Goal: Information Seeking & Learning: Learn about a topic

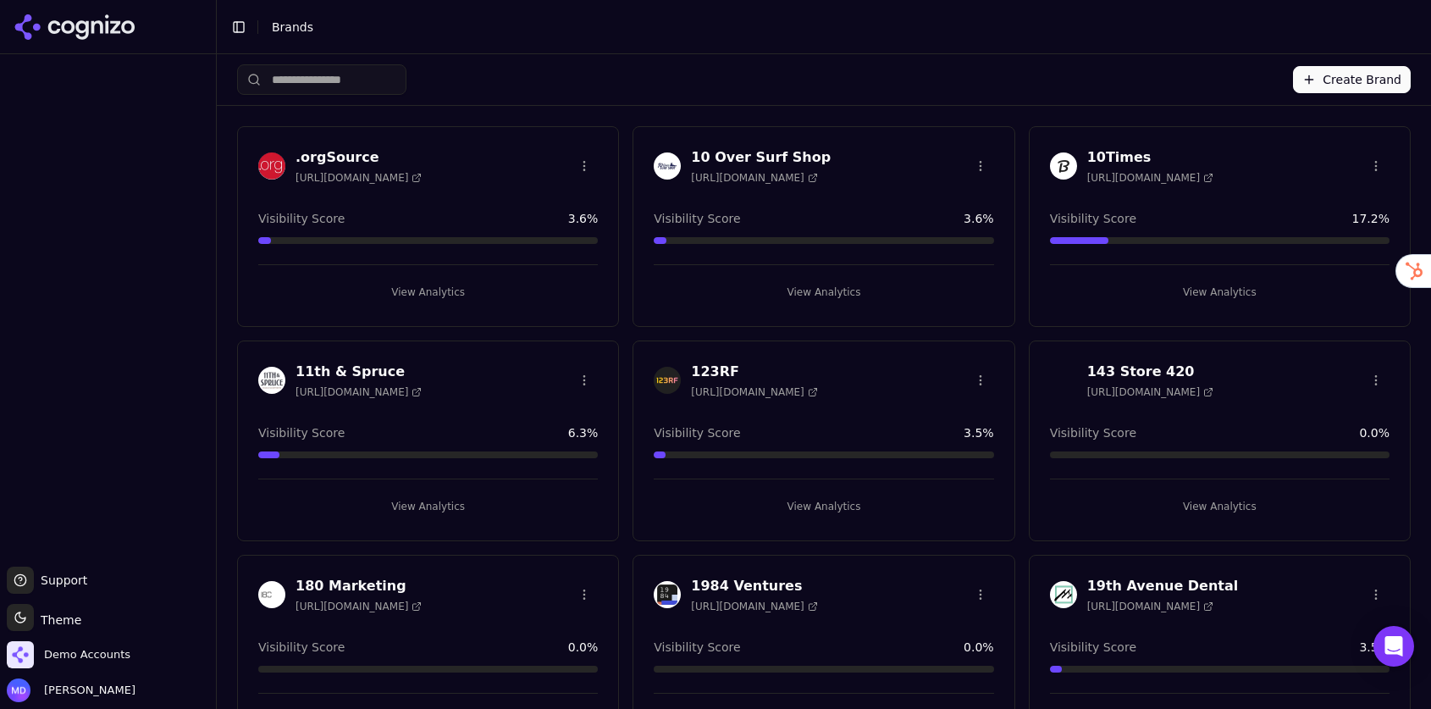
click at [382, 80] on input "search" at bounding box center [321, 79] width 169 height 30
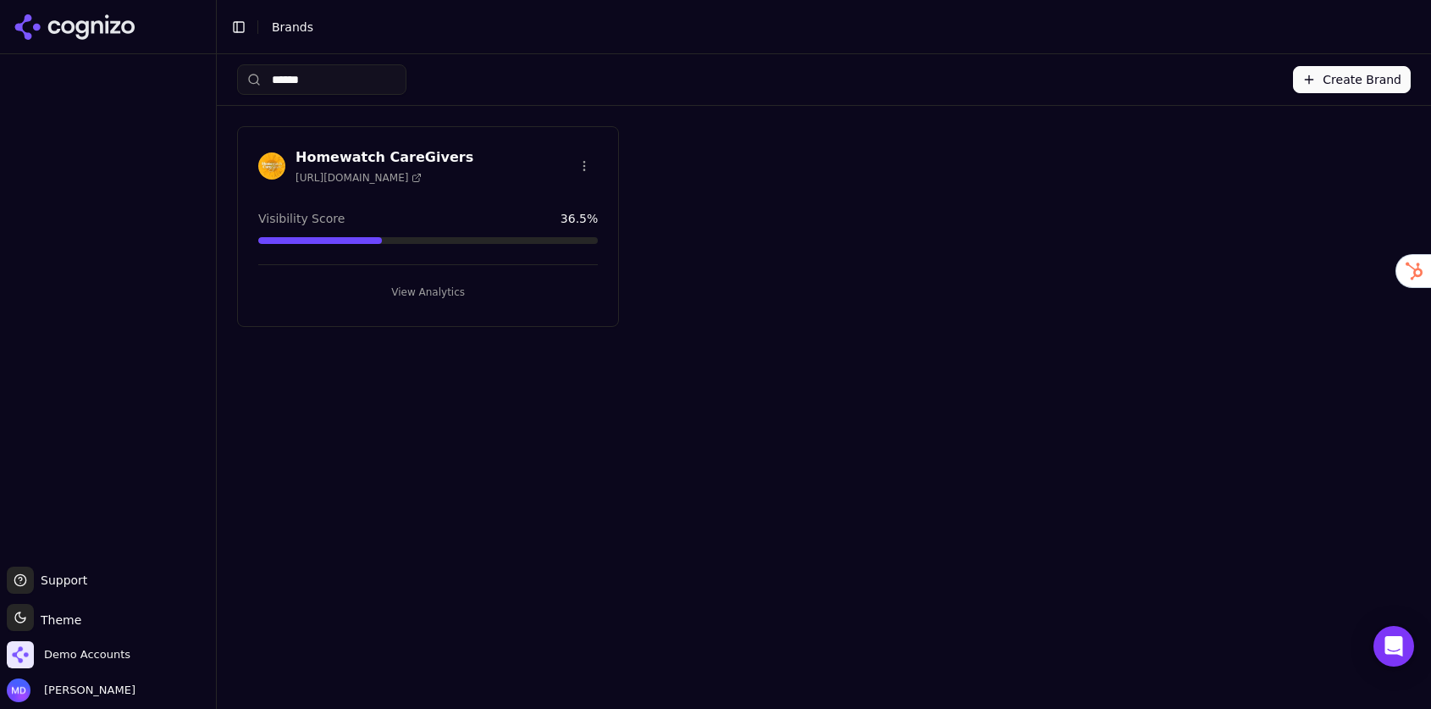
type input "******"
click at [435, 297] on button "View Analytics" at bounding box center [428, 292] width 340 height 27
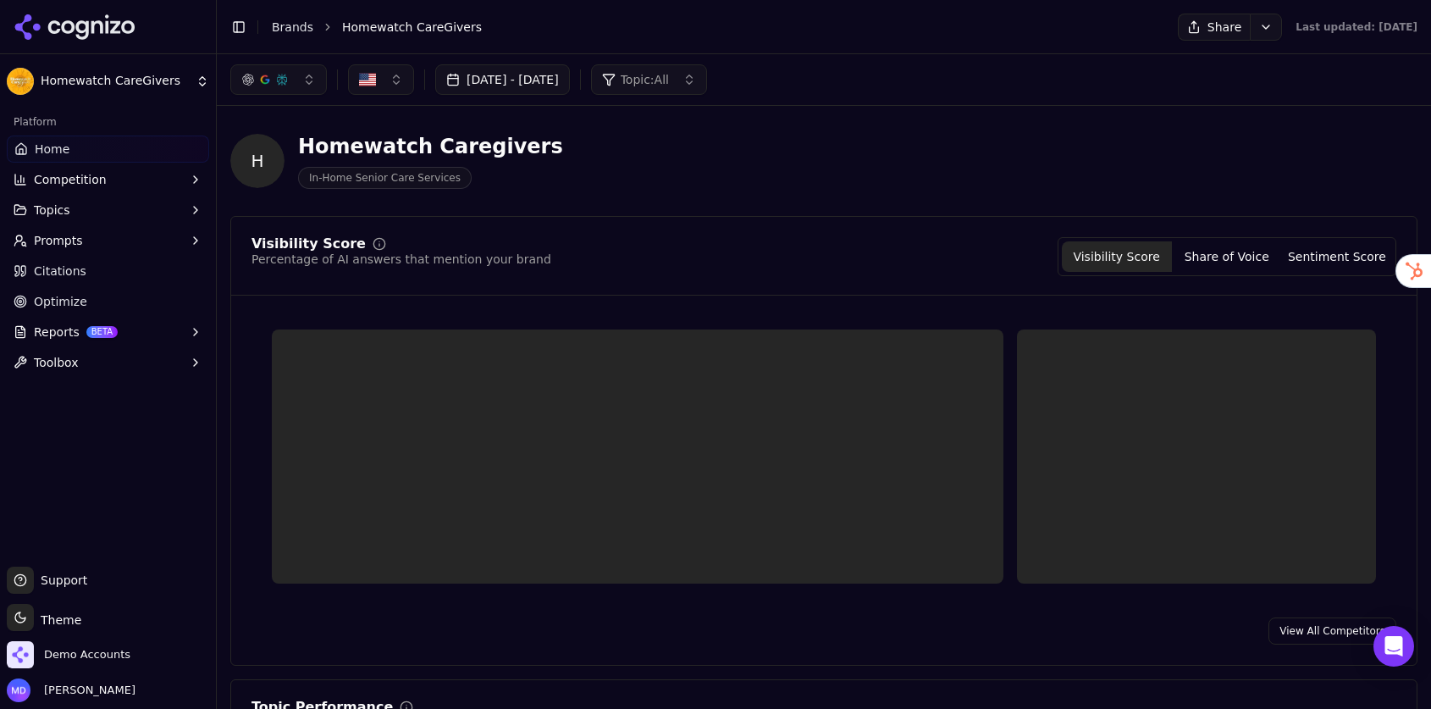
click at [121, 298] on link "Optimize" at bounding box center [108, 301] width 202 height 27
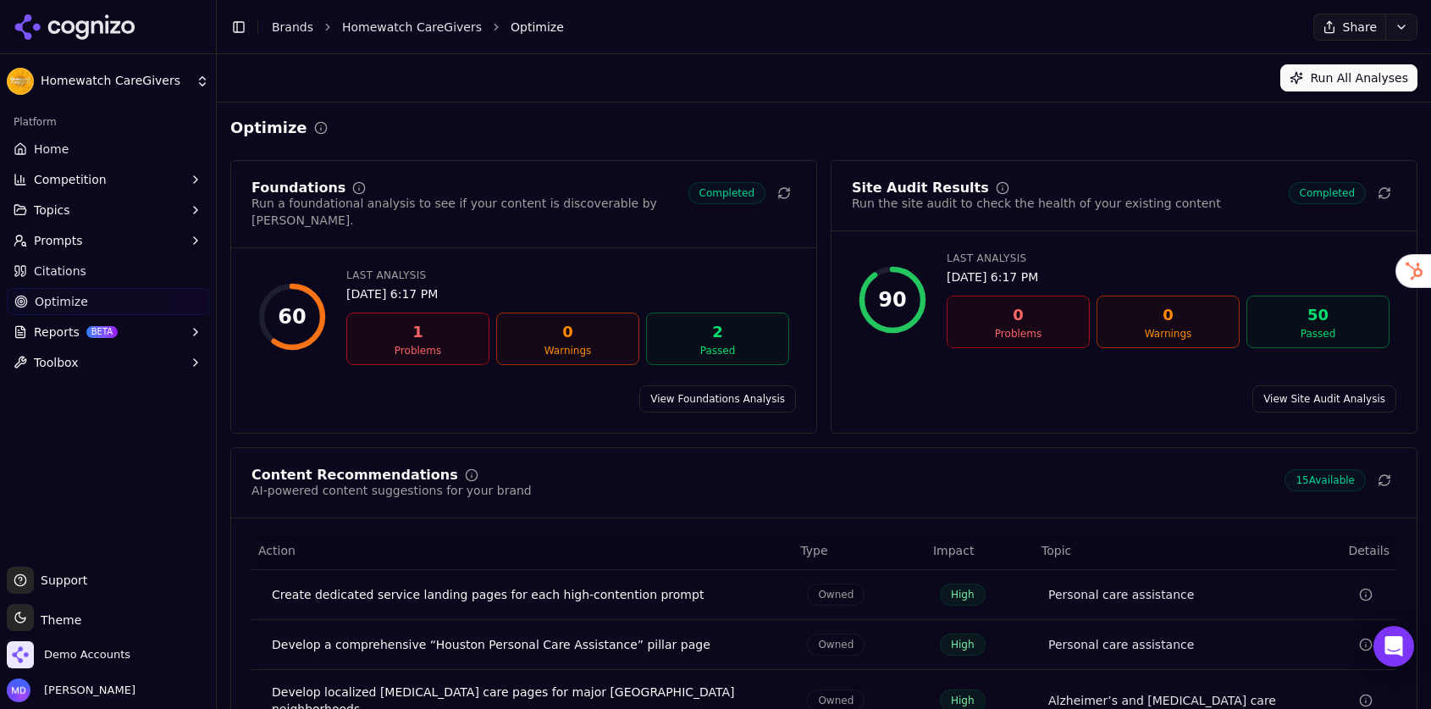
click at [1385, 473] on icon at bounding box center [1385, 480] width 14 height 14
click at [117, 158] on link "Home" at bounding box center [108, 149] width 202 height 27
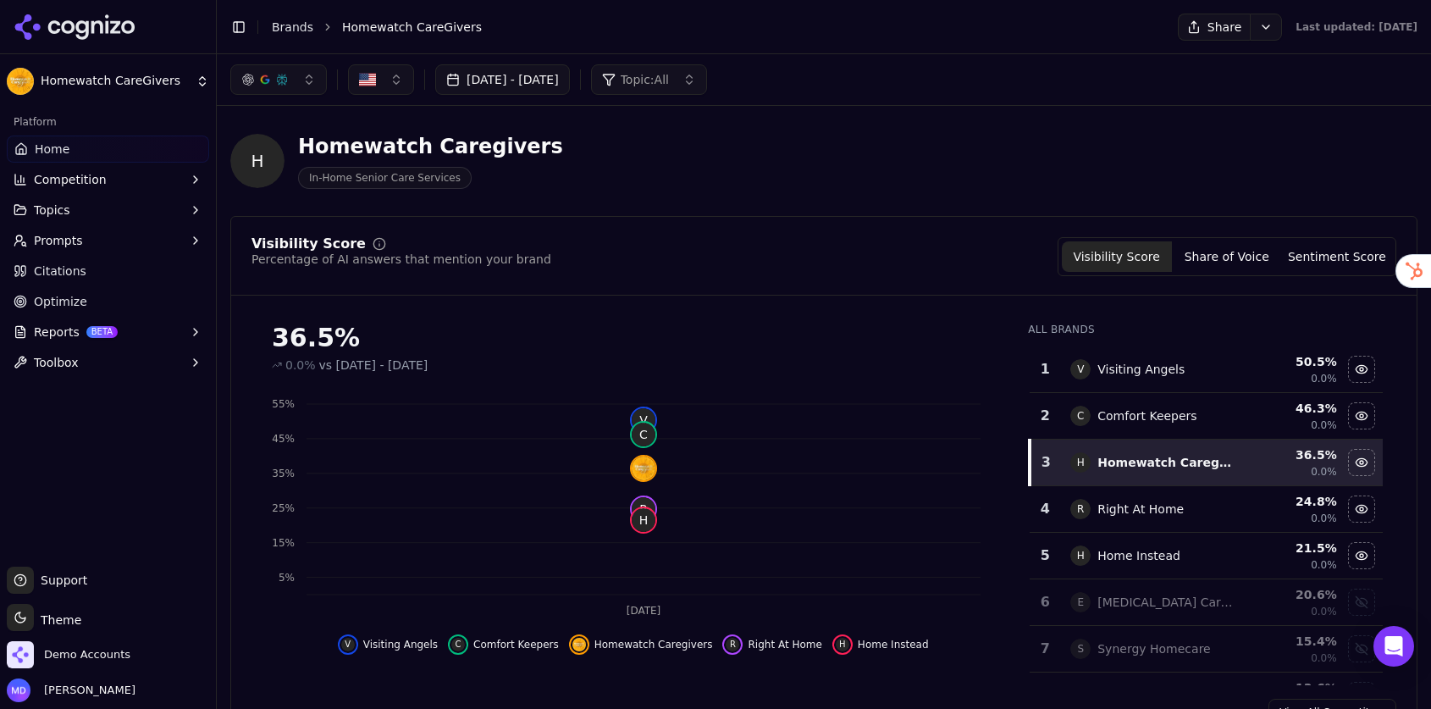
click at [81, 235] on button "Prompts" at bounding box center [108, 240] width 202 height 27
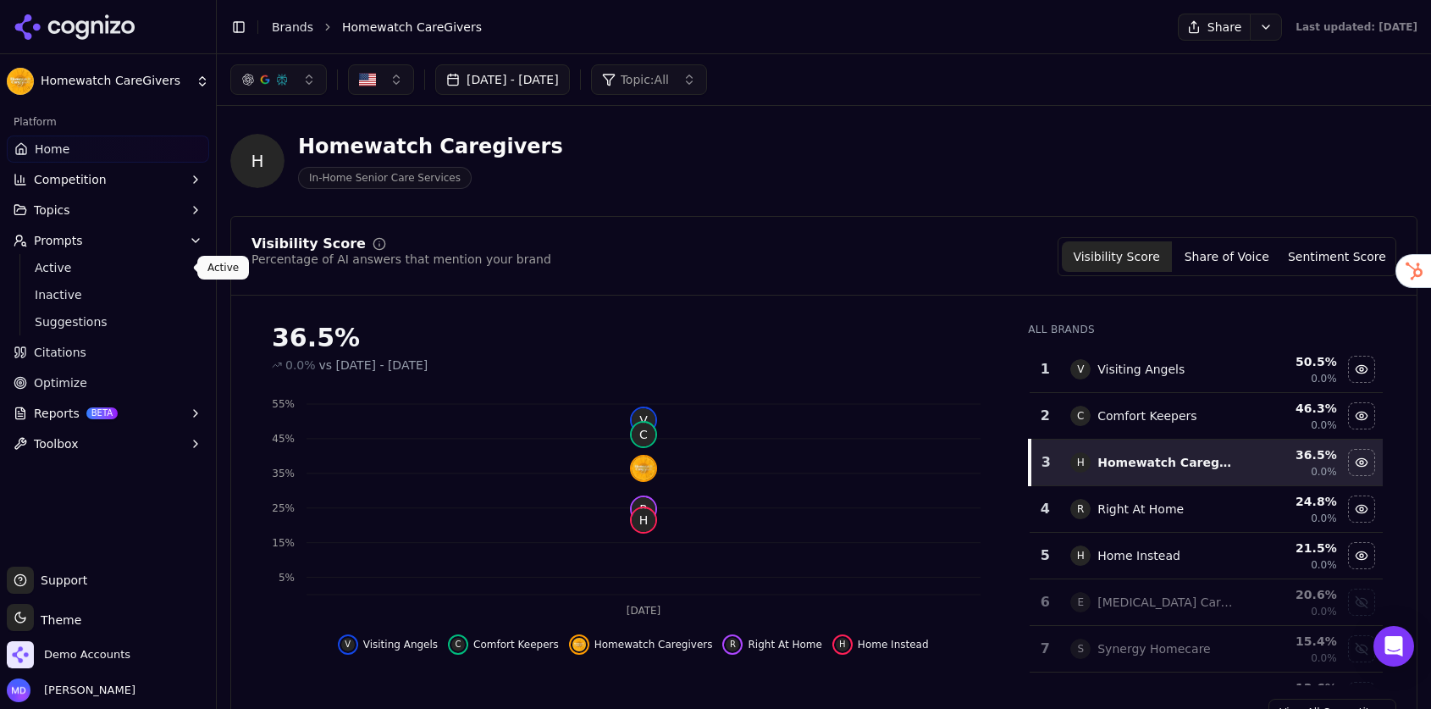
click at [81, 272] on span "Active" at bounding box center [108, 267] width 147 height 17
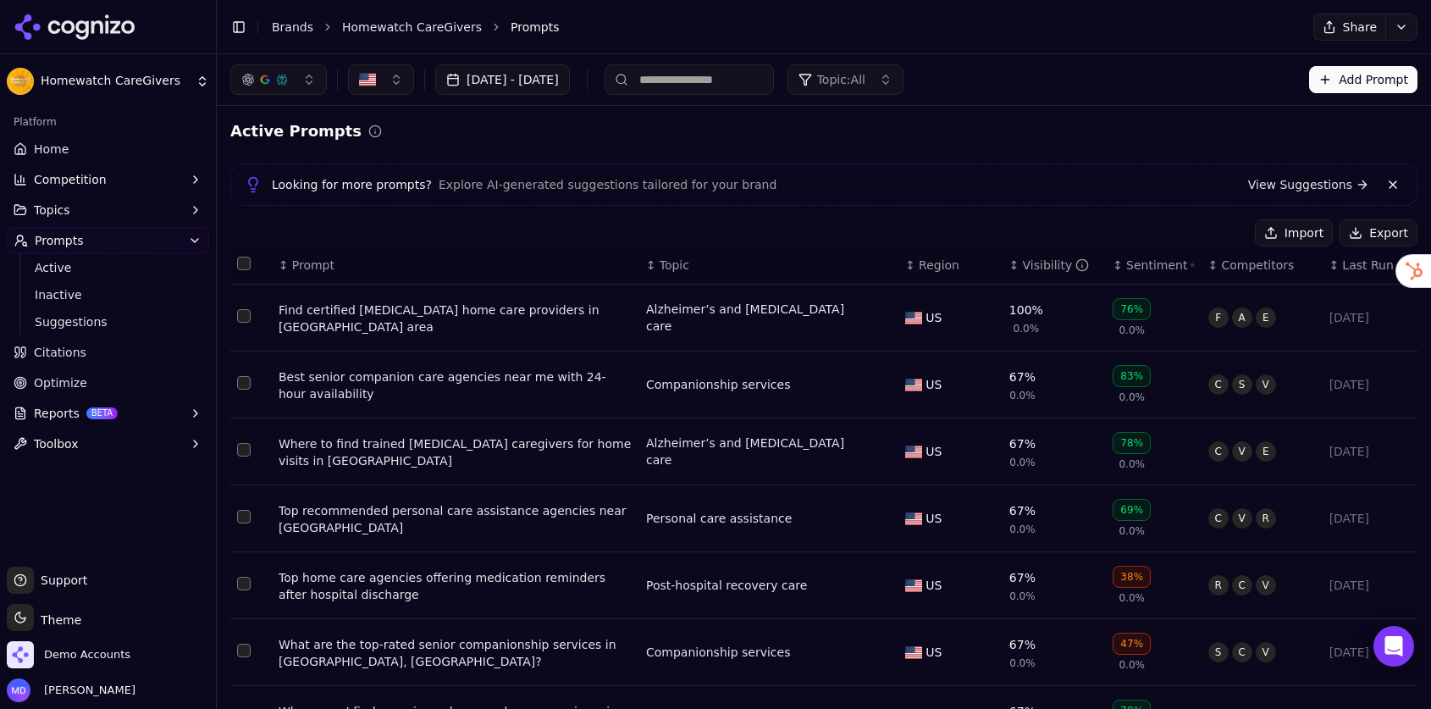
click at [93, 152] on link "Home" at bounding box center [108, 149] width 202 height 27
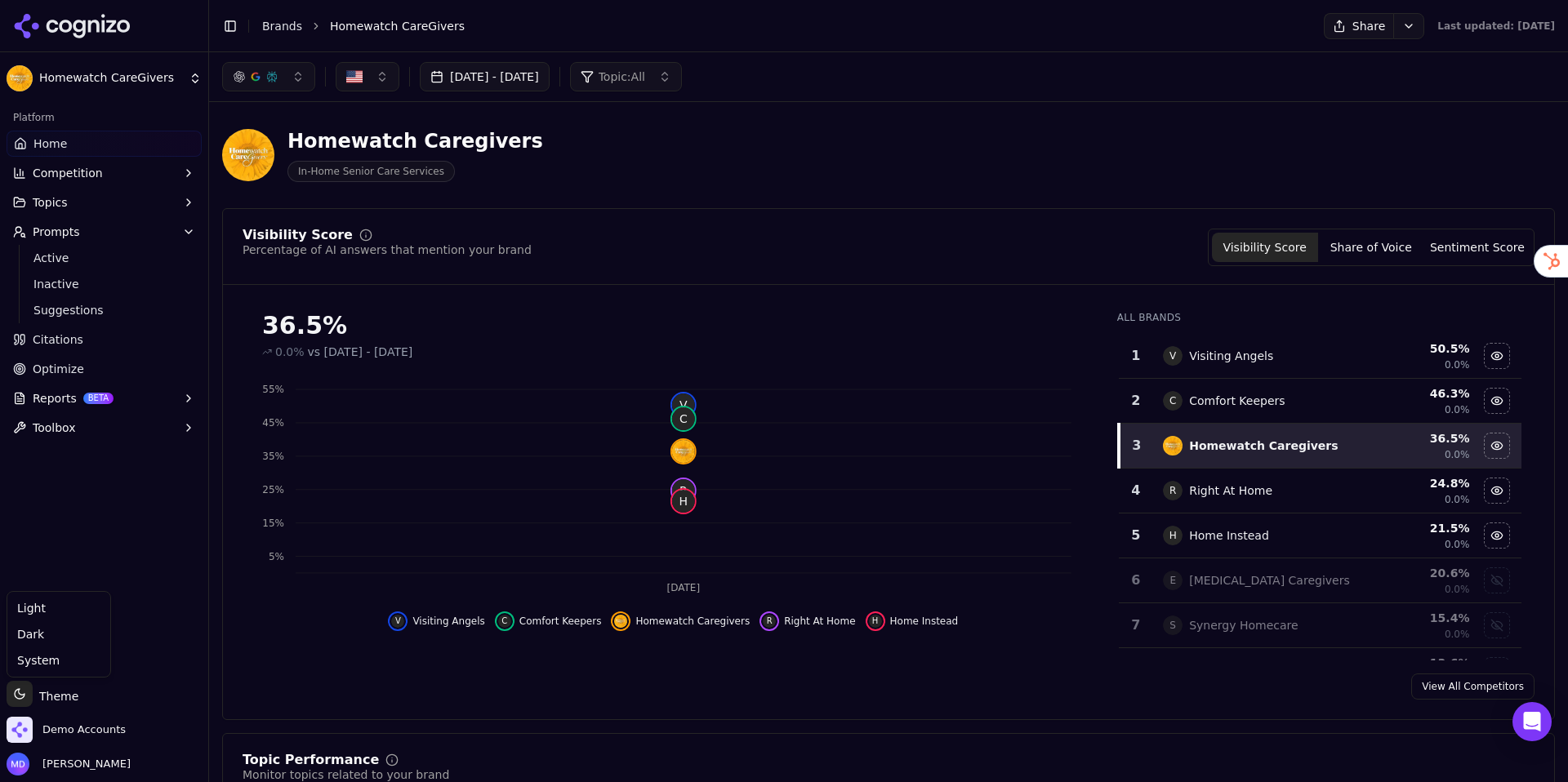
click at [62, 683] on html "Homewatch CareGivers Platform Home Competition Topics Prompts Active Inactive S…" at bounding box center [784, 391] width 1568 height 782
click at [89, 611] on div "Light" at bounding box center [59, 607] width 96 height 26
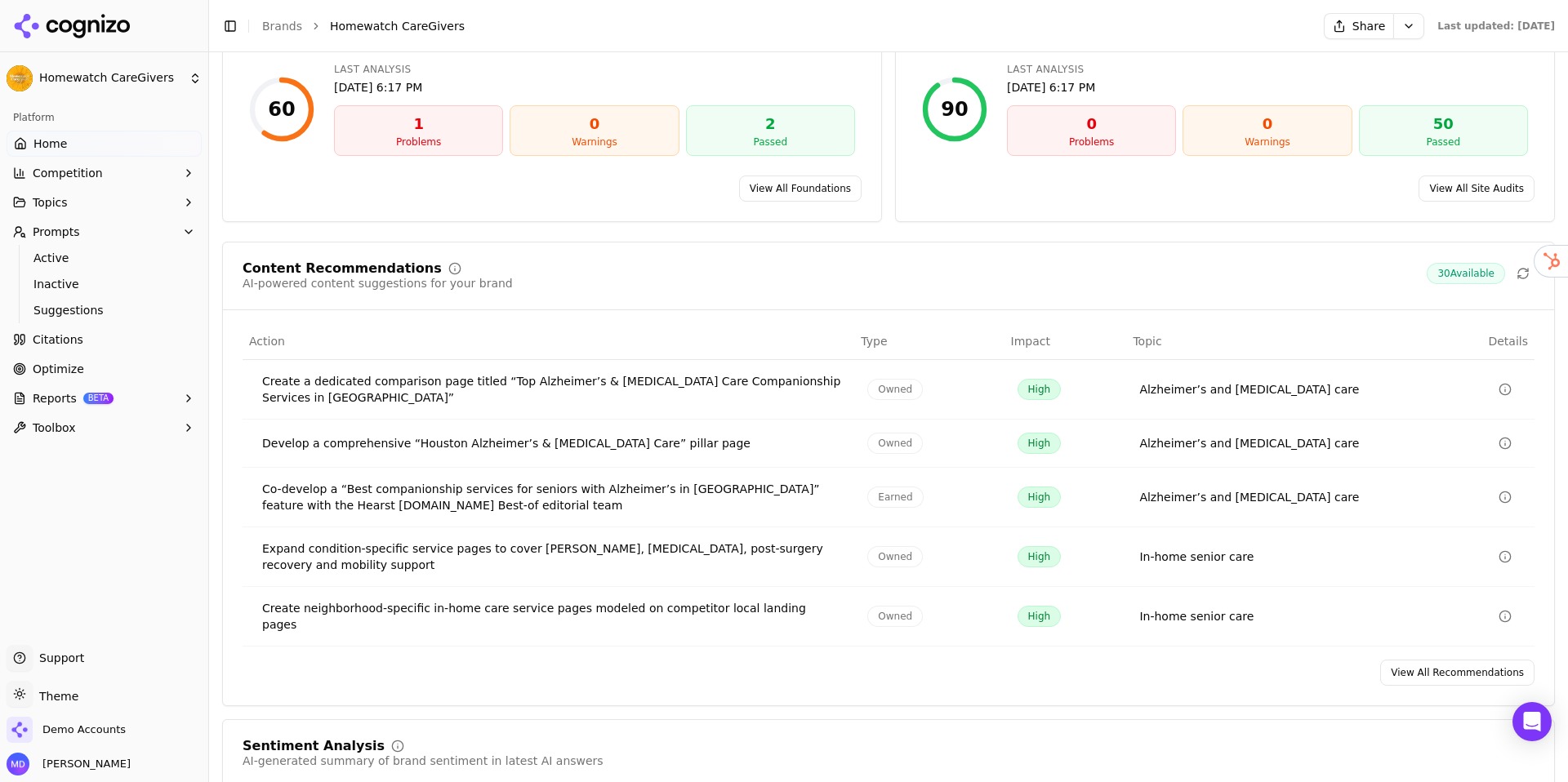
scroll to position [2330, 0]
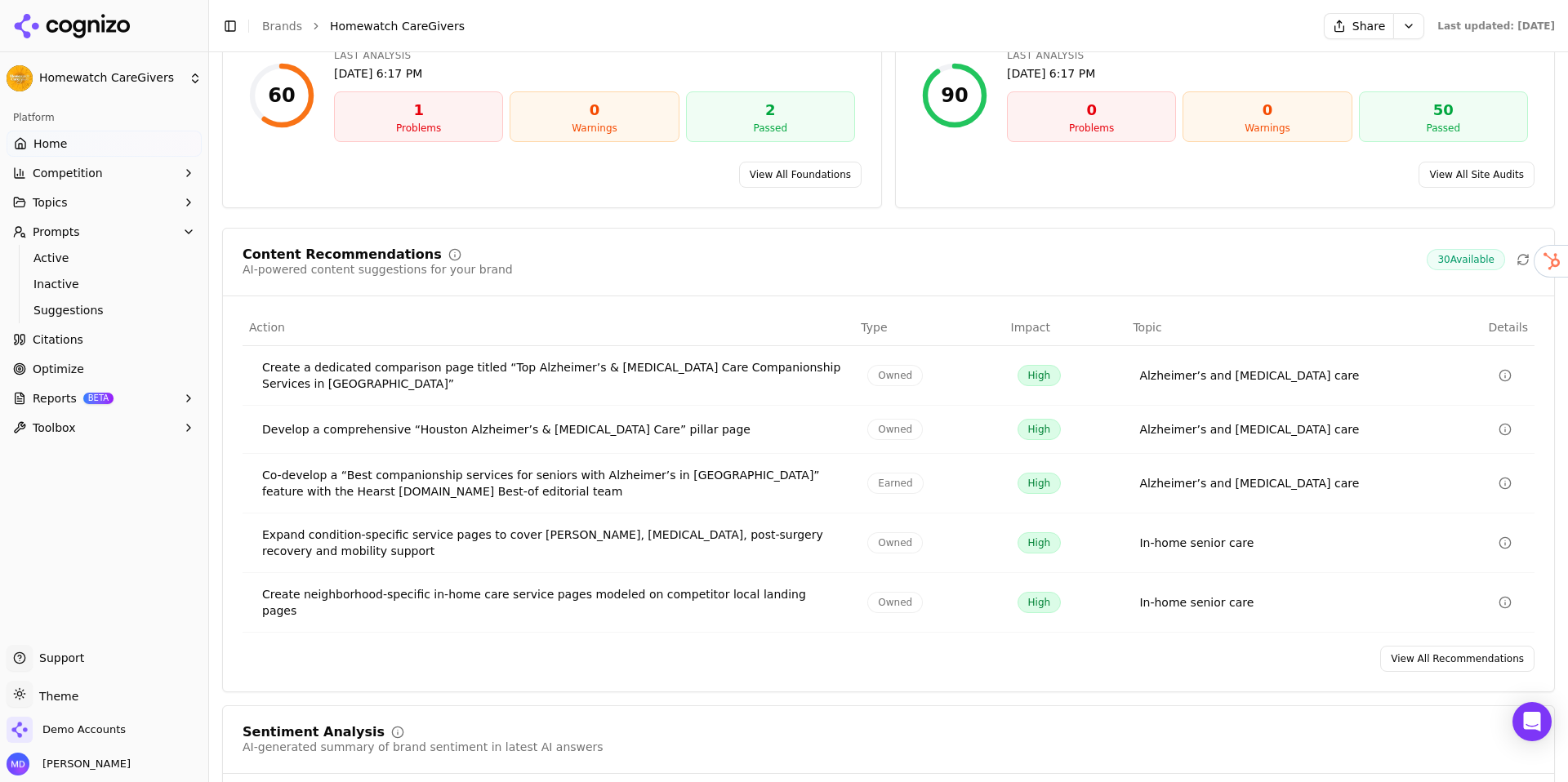
click at [1379, 646] on link "View All Recommendations" at bounding box center [1457, 659] width 154 height 26
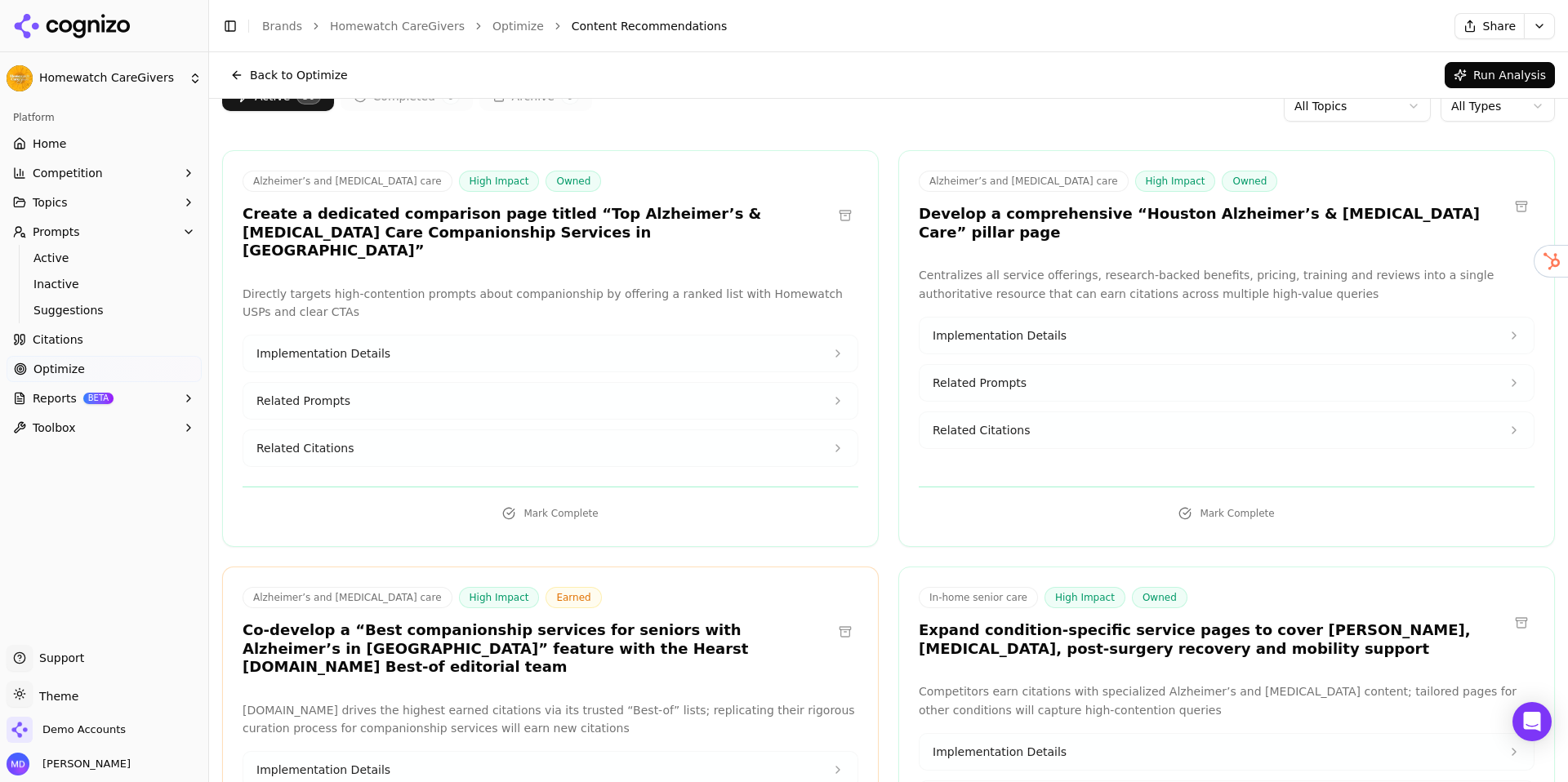
scroll to position [73, 0]
click at [346, 440] on span "Related Citations" at bounding box center [305, 447] width 97 height 16
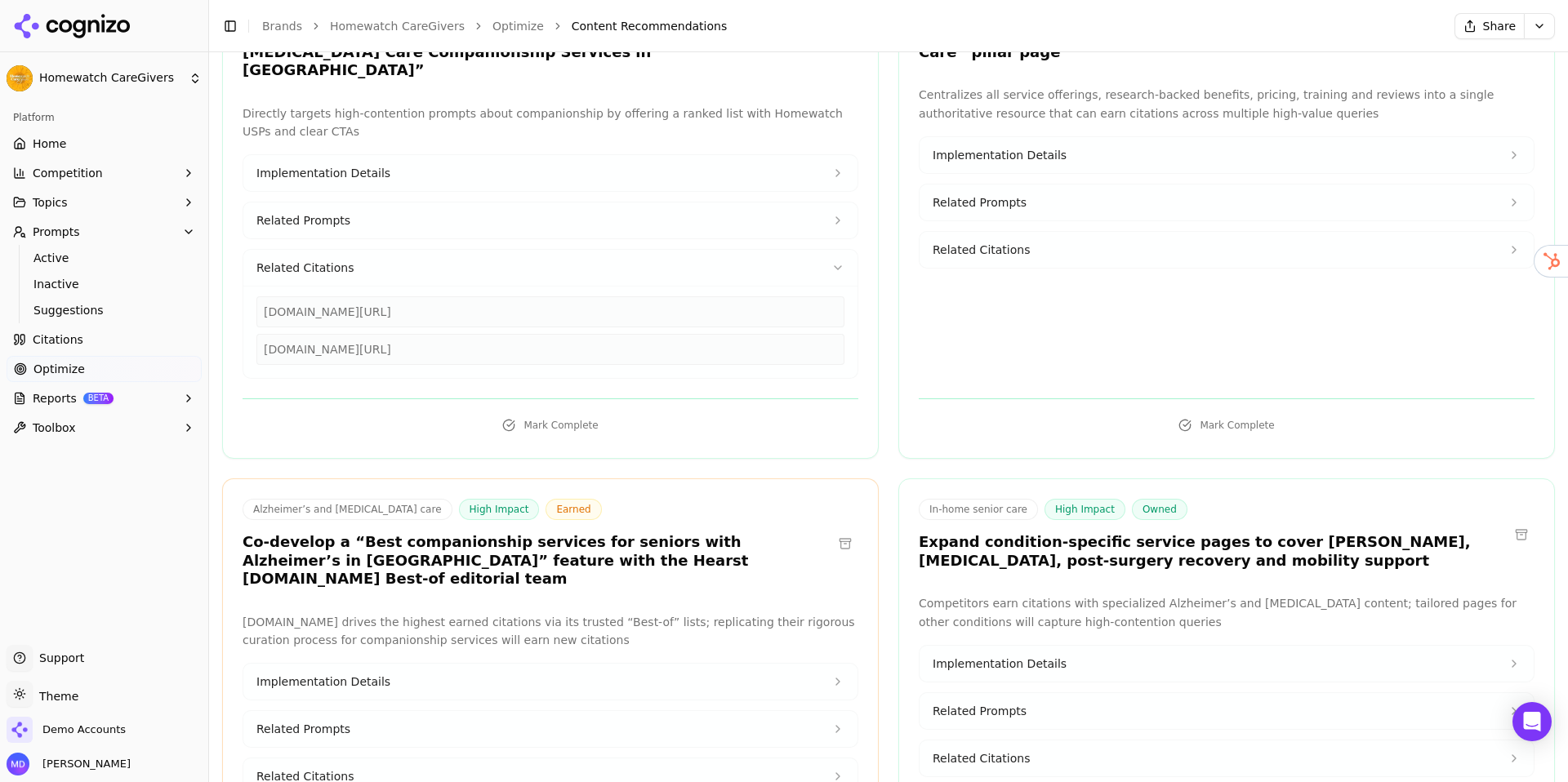
scroll to position [256, 0]
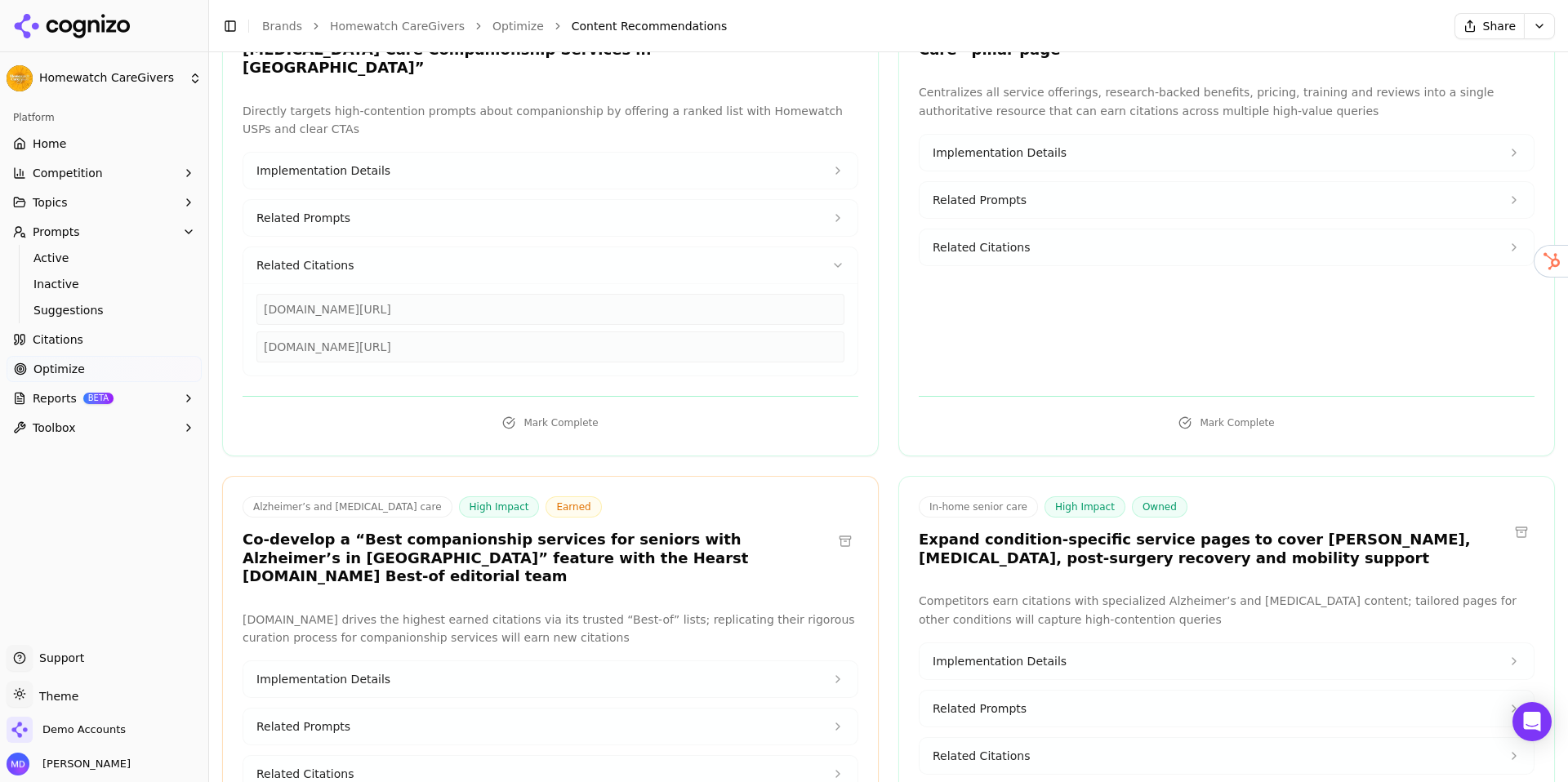
click at [482, 152] on button "Implementation Details" at bounding box center [550, 170] width 614 height 36
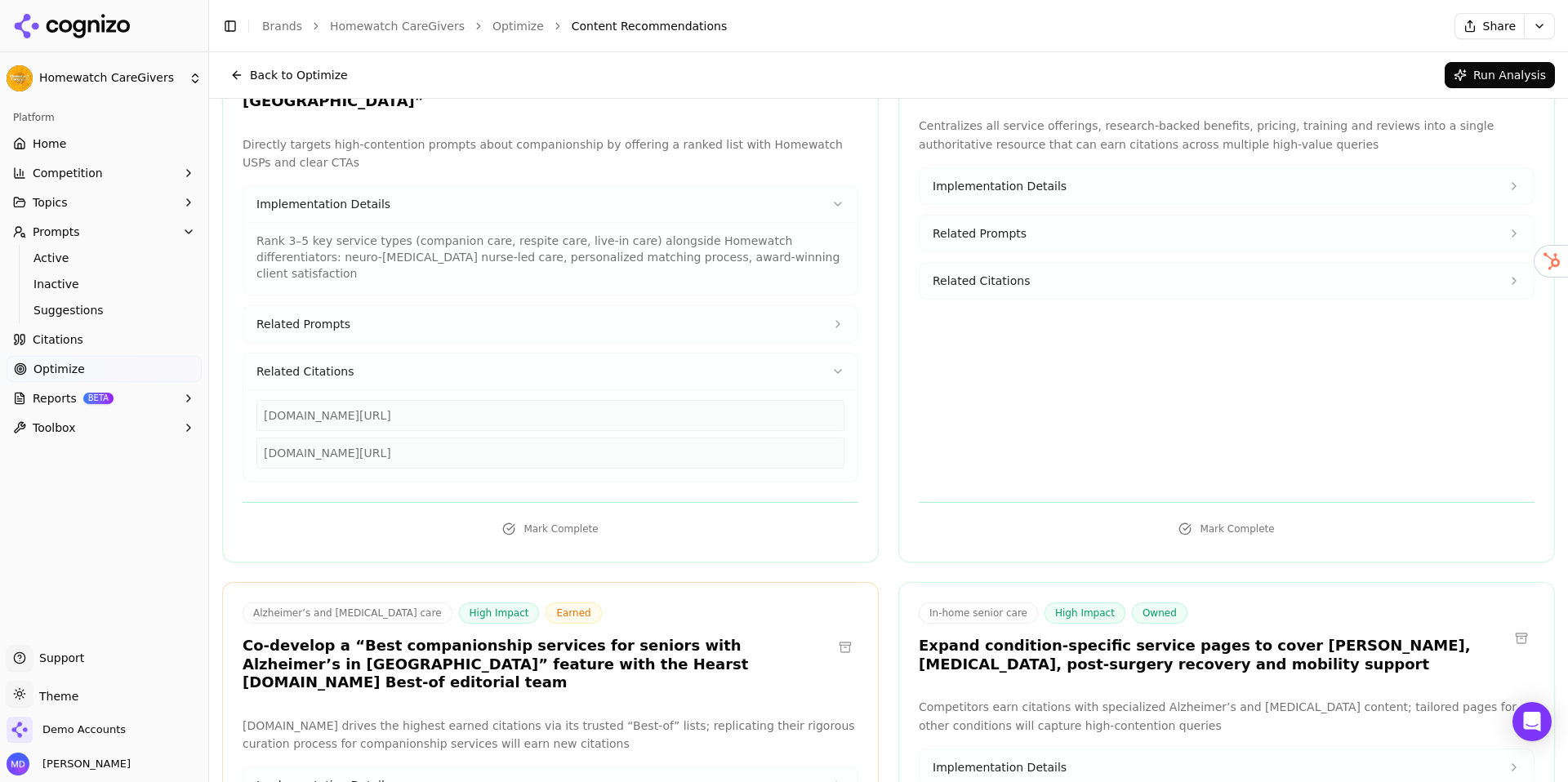
scroll to position [221, 0]
click at [465, 308] on button "Related Prompts" at bounding box center [550, 325] width 614 height 36
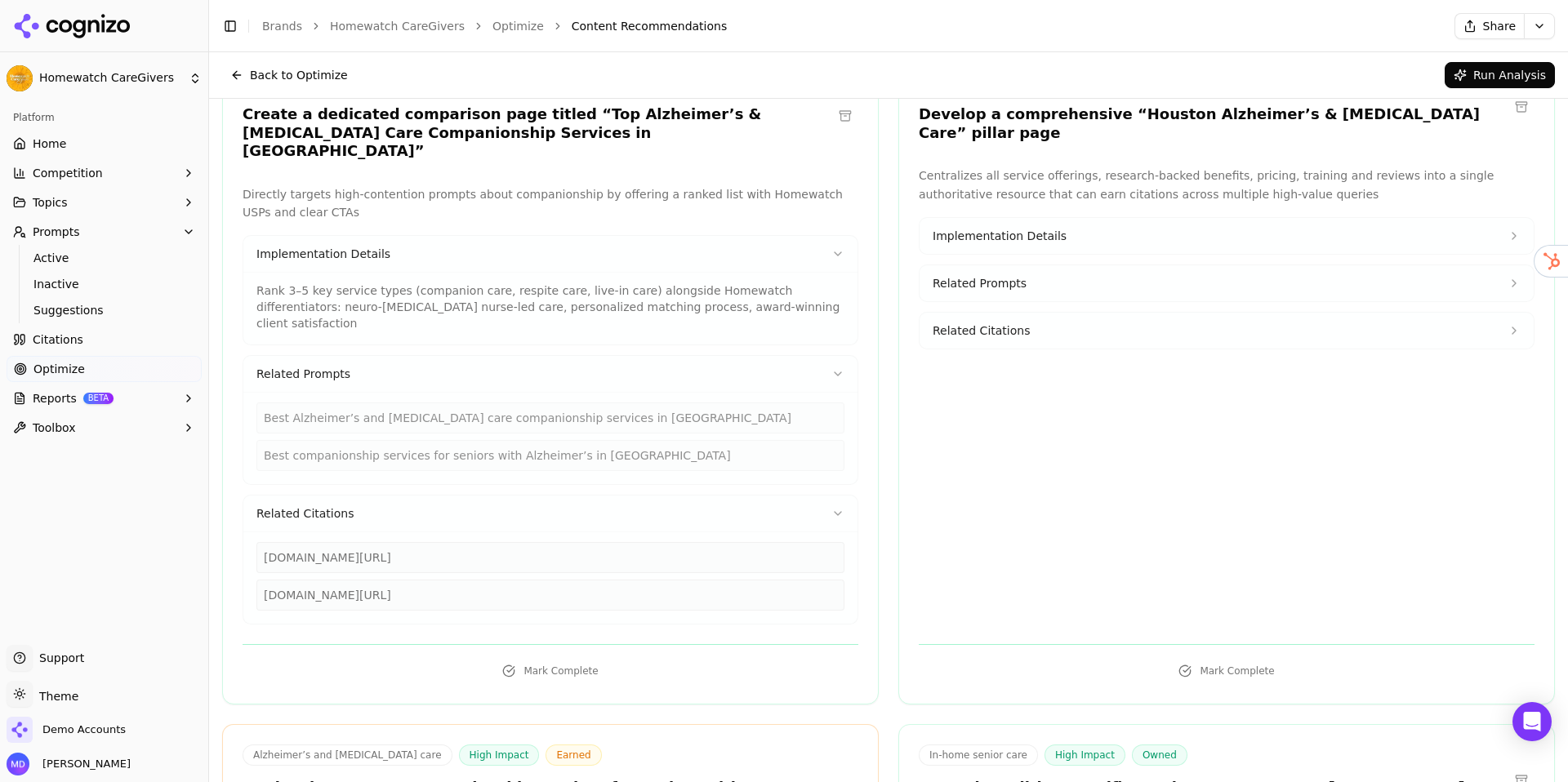
scroll to position [175, 0]
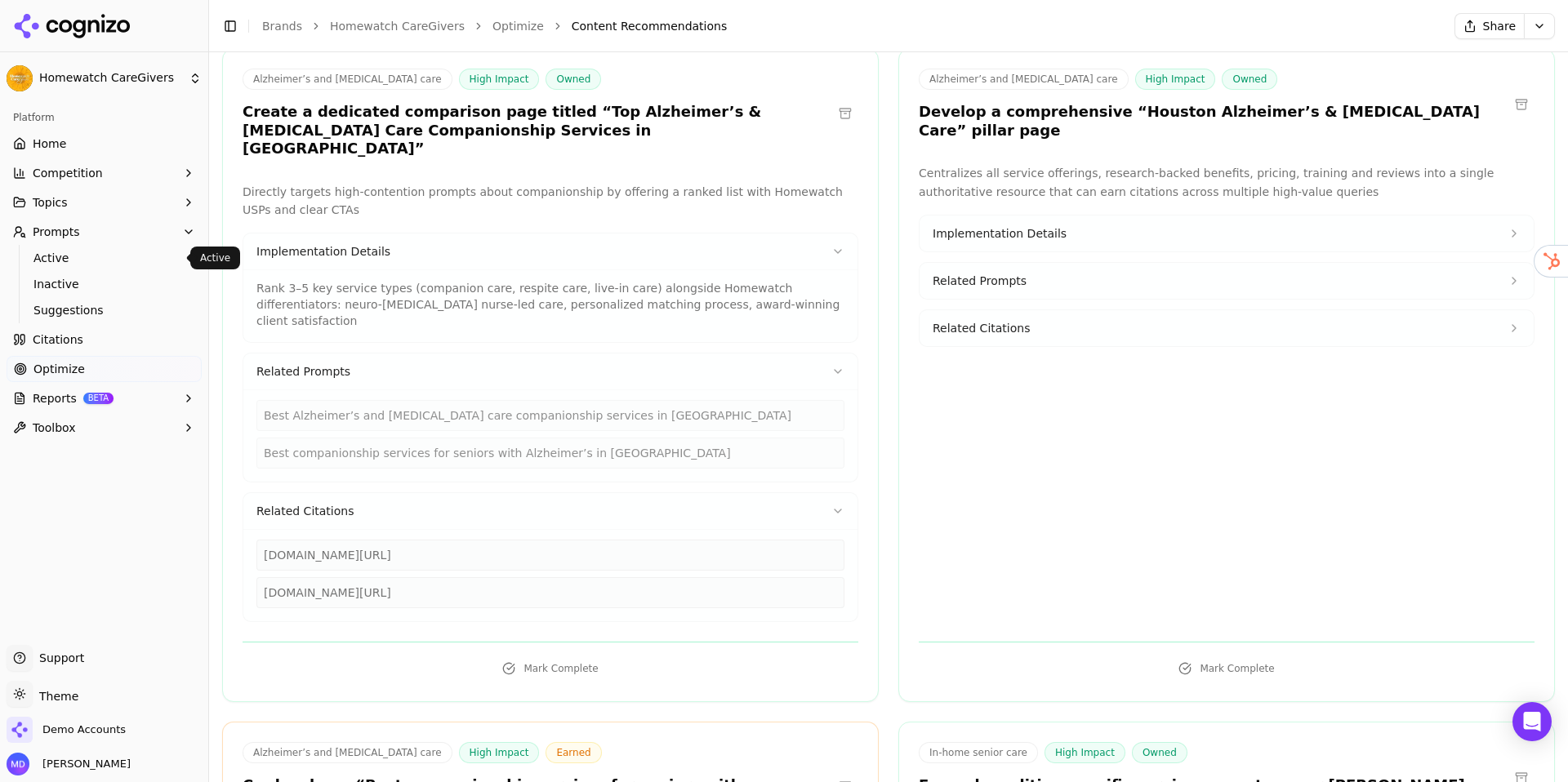
click at [88, 258] on span "Active" at bounding box center [104, 257] width 142 height 16
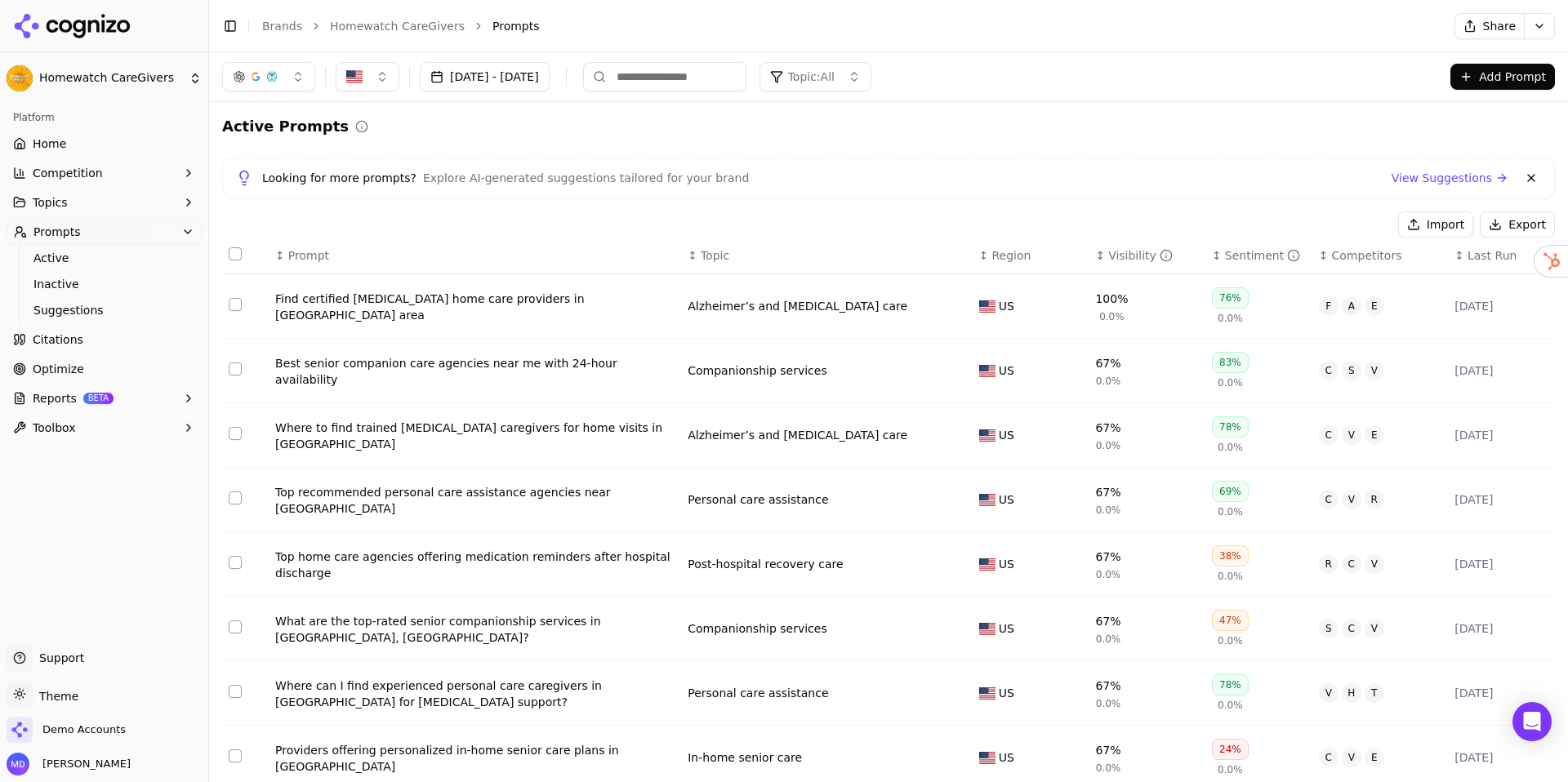
click at [361, 305] on div "Find certified [MEDICAL_DATA] home care providers in [GEOGRAPHIC_DATA] area" at bounding box center [474, 308] width 399 height 33
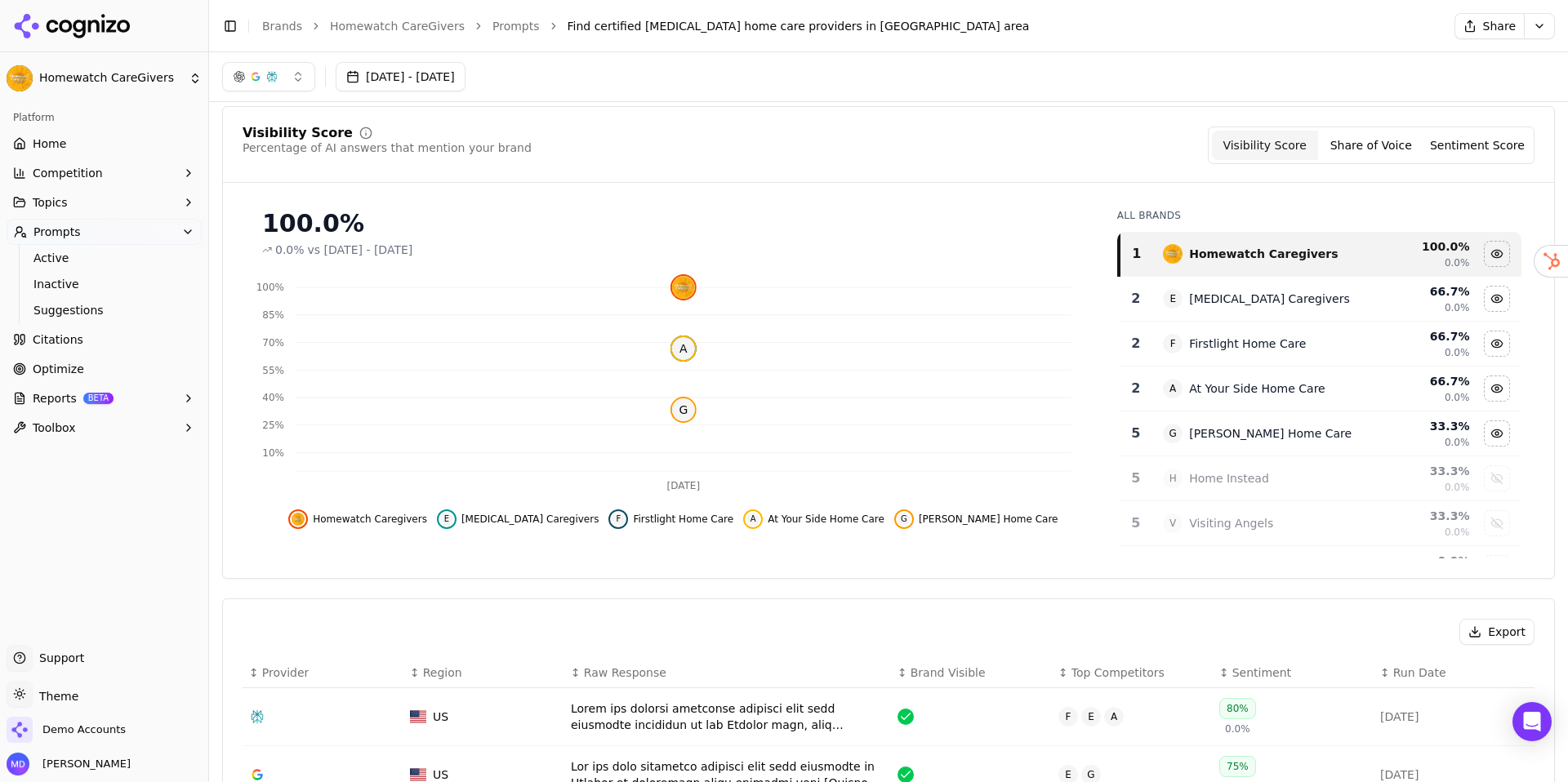
scroll to position [50, 0]
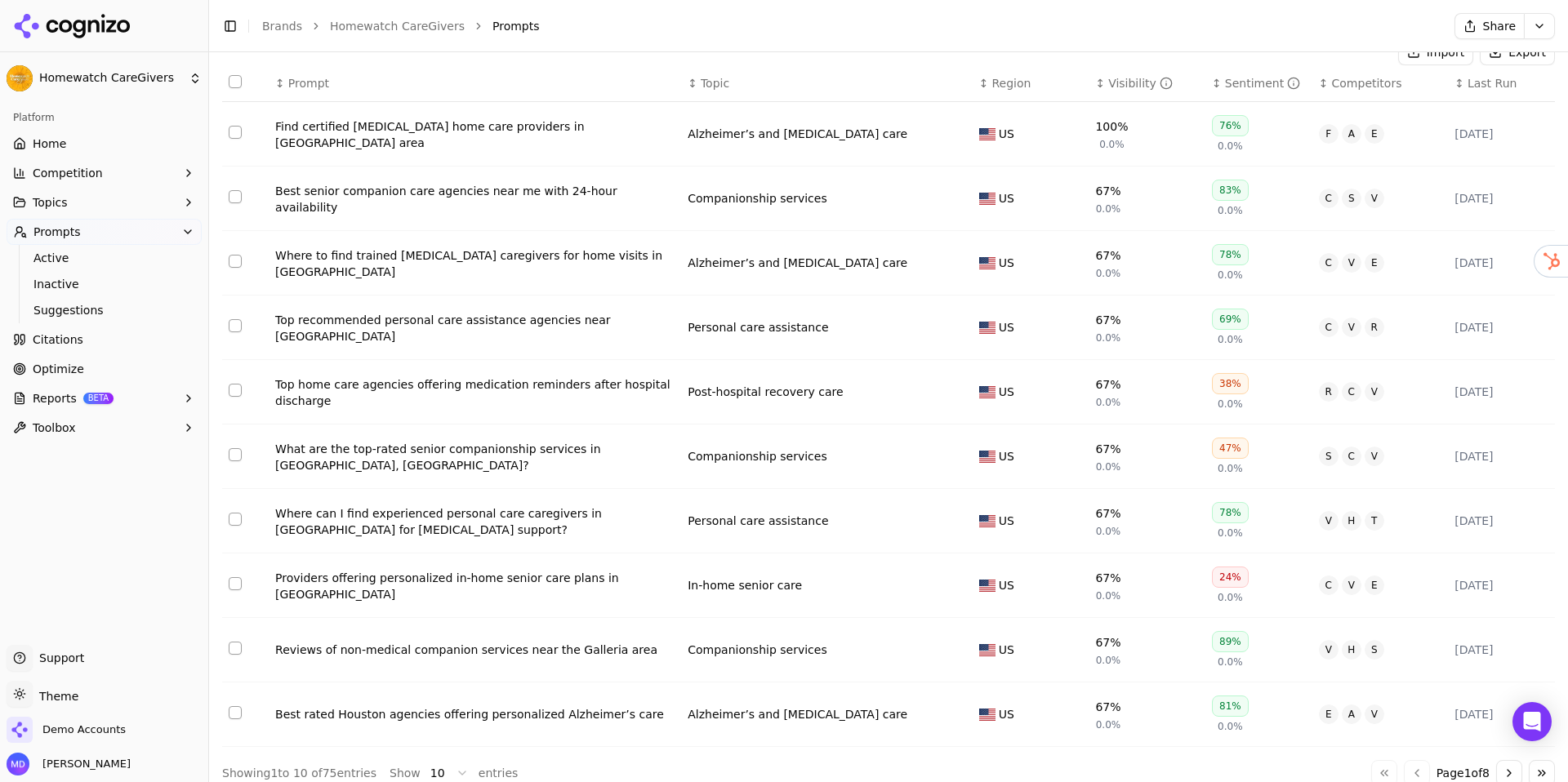
scroll to position [194, 0]
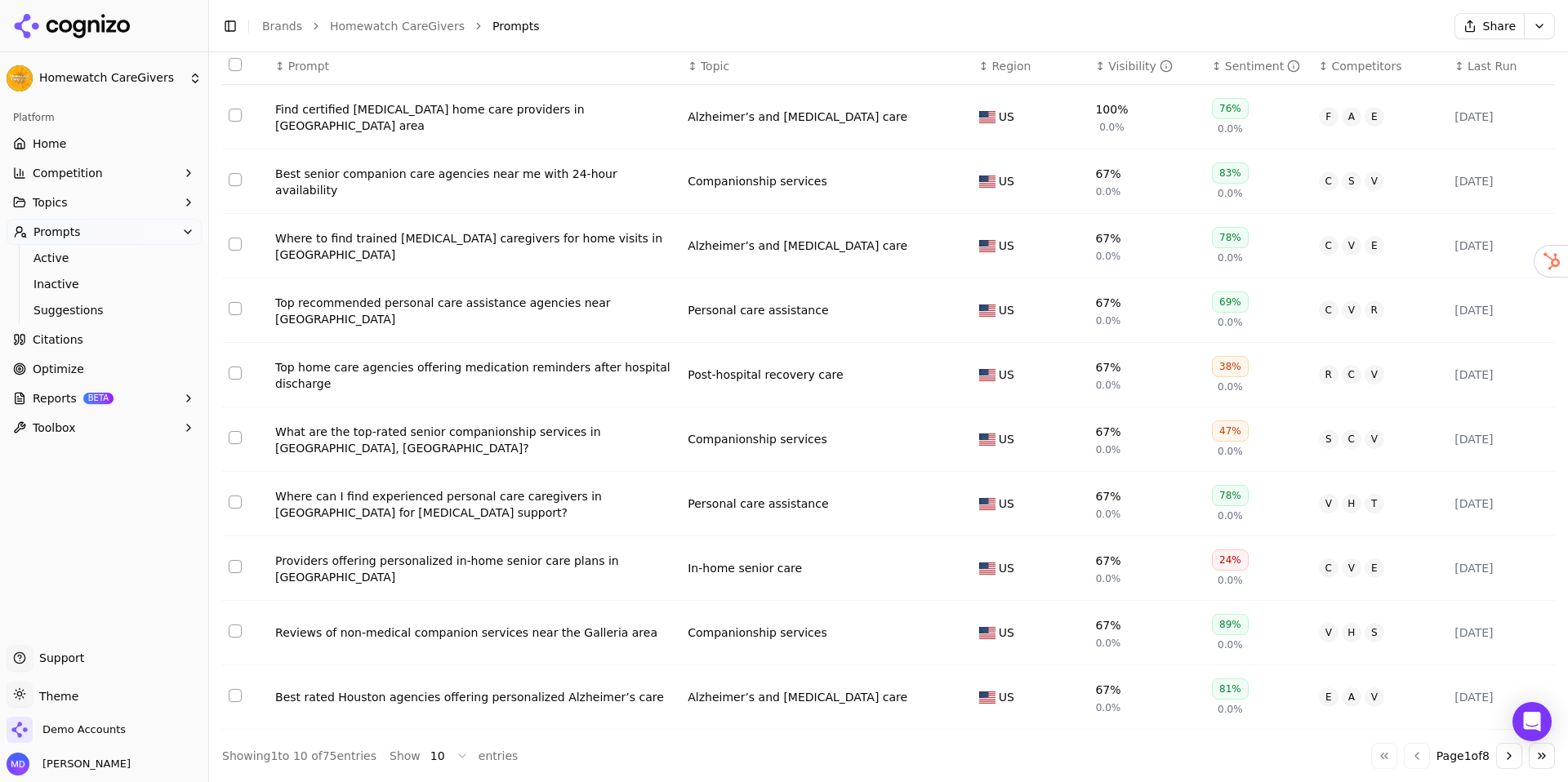
click at [1379, 683] on button "Go to next page" at bounding box center [1509, 756] width 26 height 26
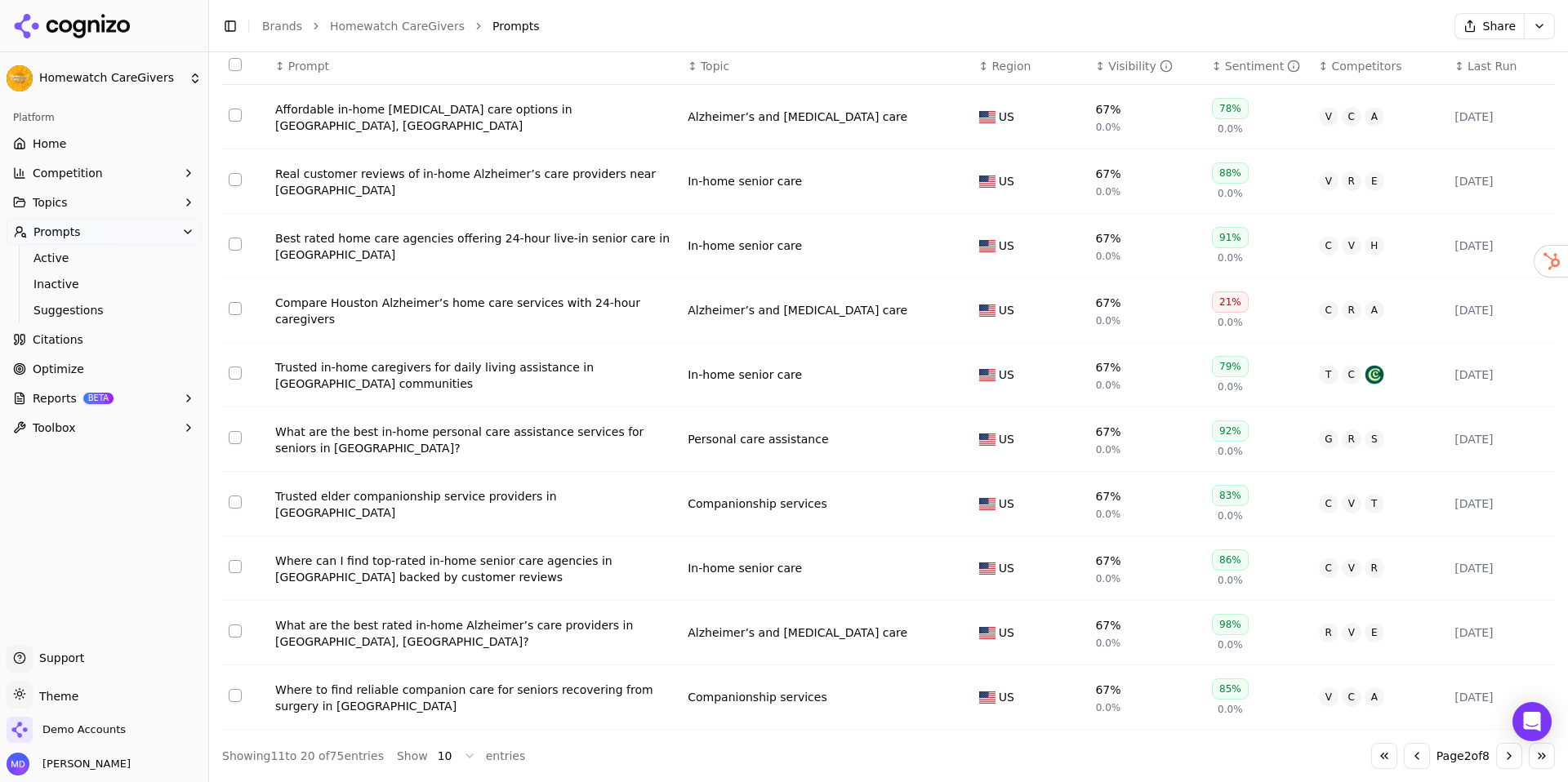
click at [1379, 683] on button "Go to next page" at bounding box center [1509, 756] width 26 height 26
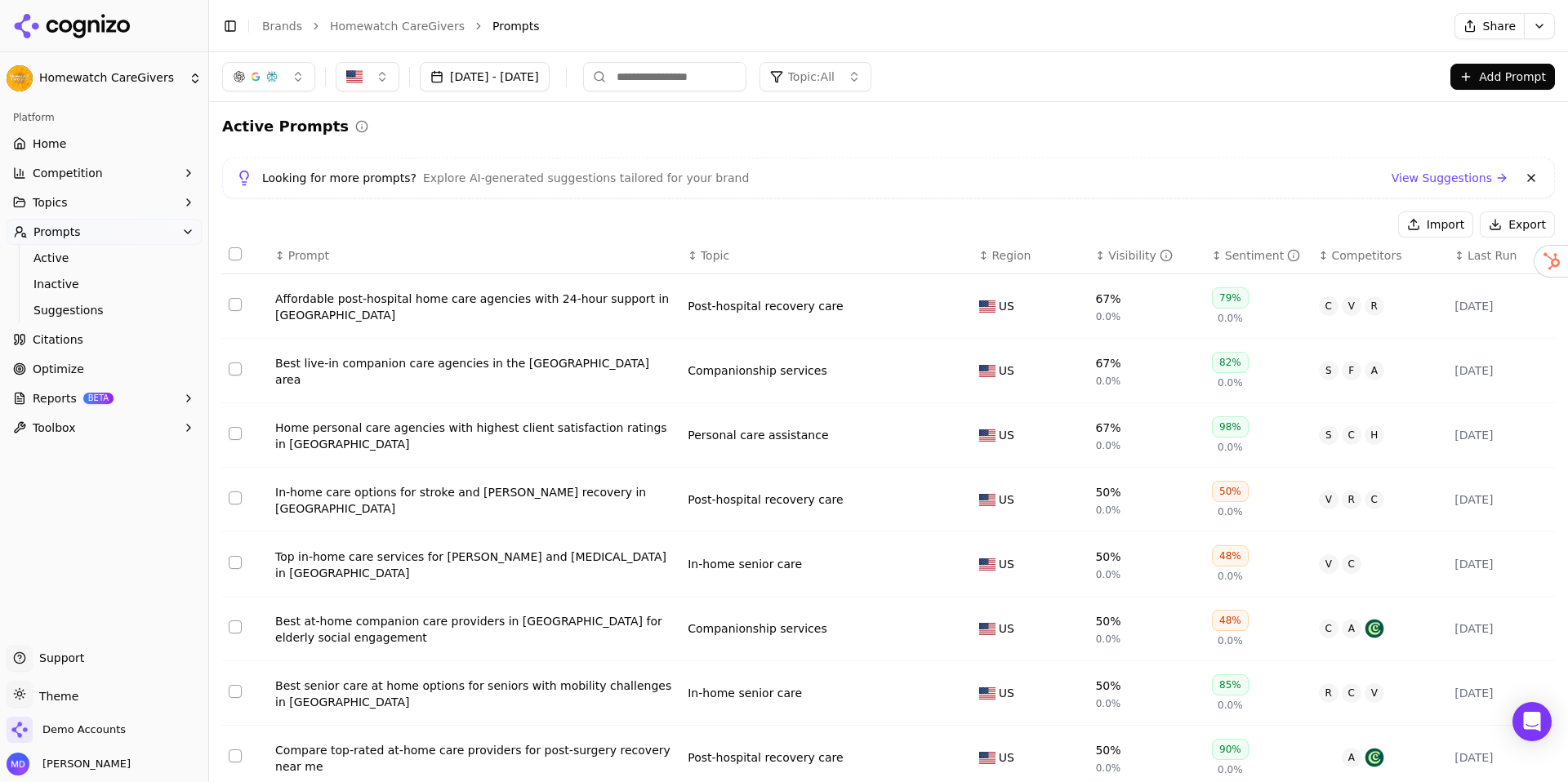
scroll to position [93, 0]
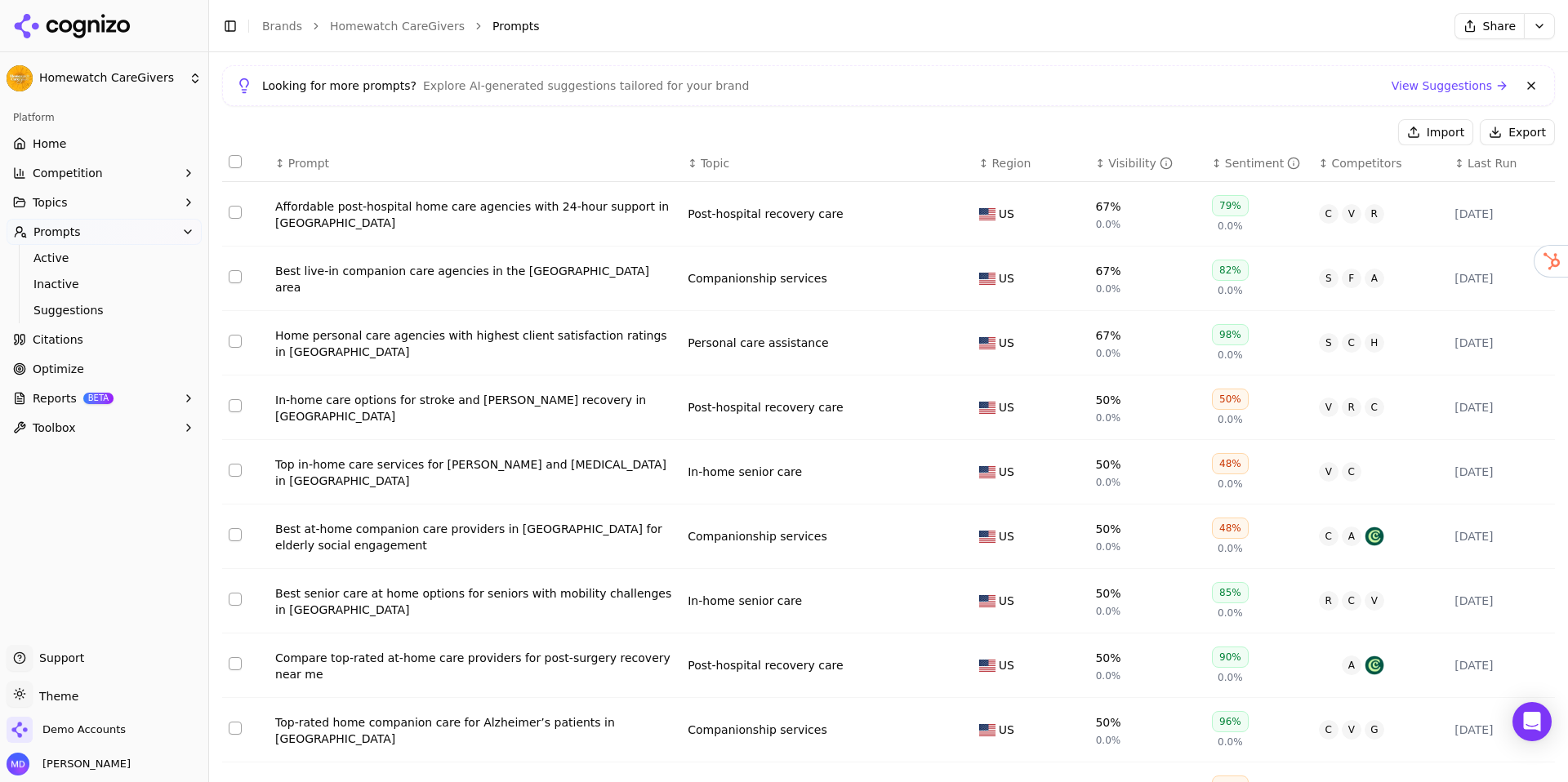
drag, startPoint x: 111, startPoint y: 342, endPoint x: 186, endPoint y: 371, distance: 80.4
click at [111, 342] on link "Citations" at bounding box center [104, 339] width 195 height 26
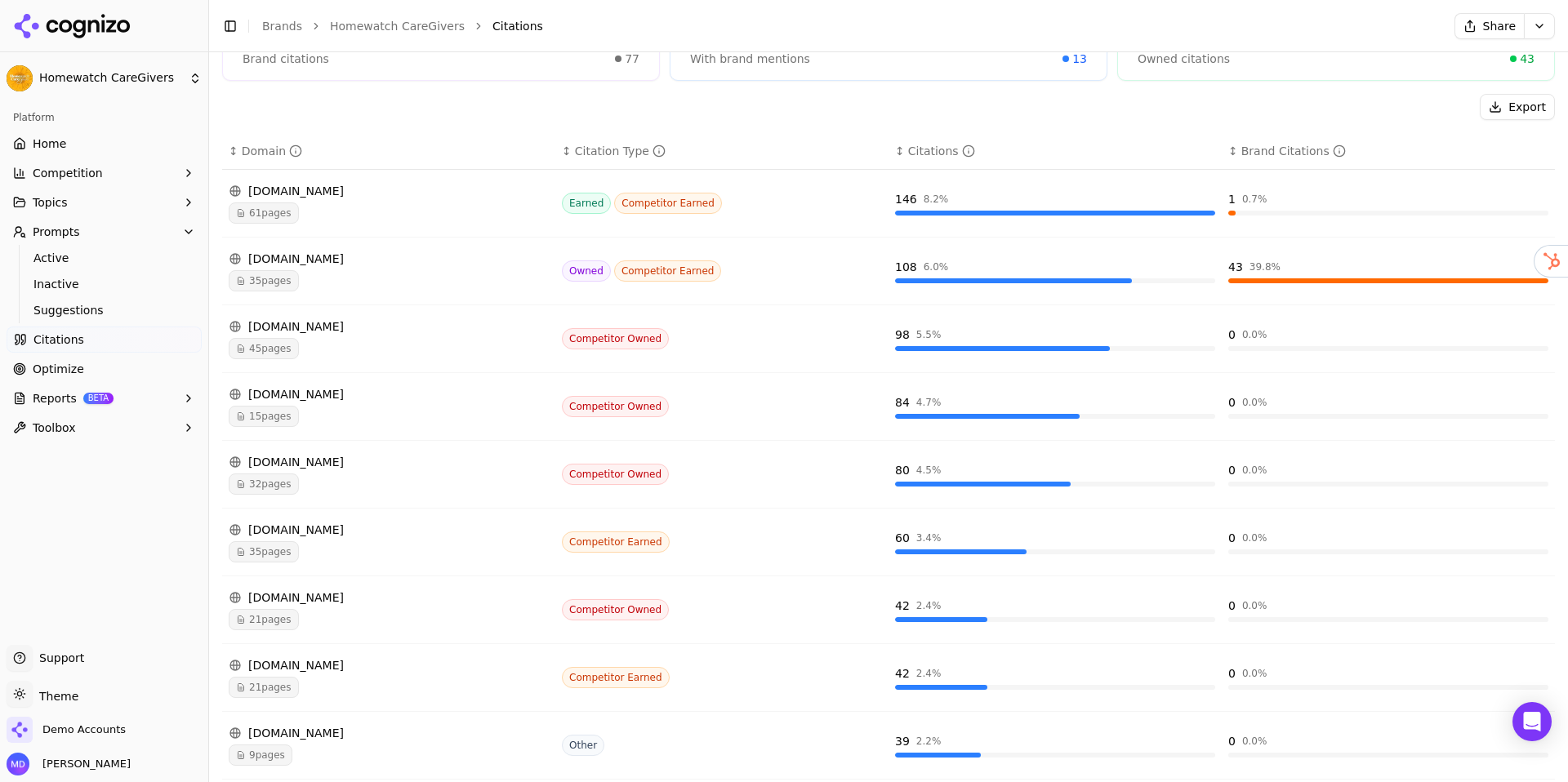
scroll to position [200, 0]
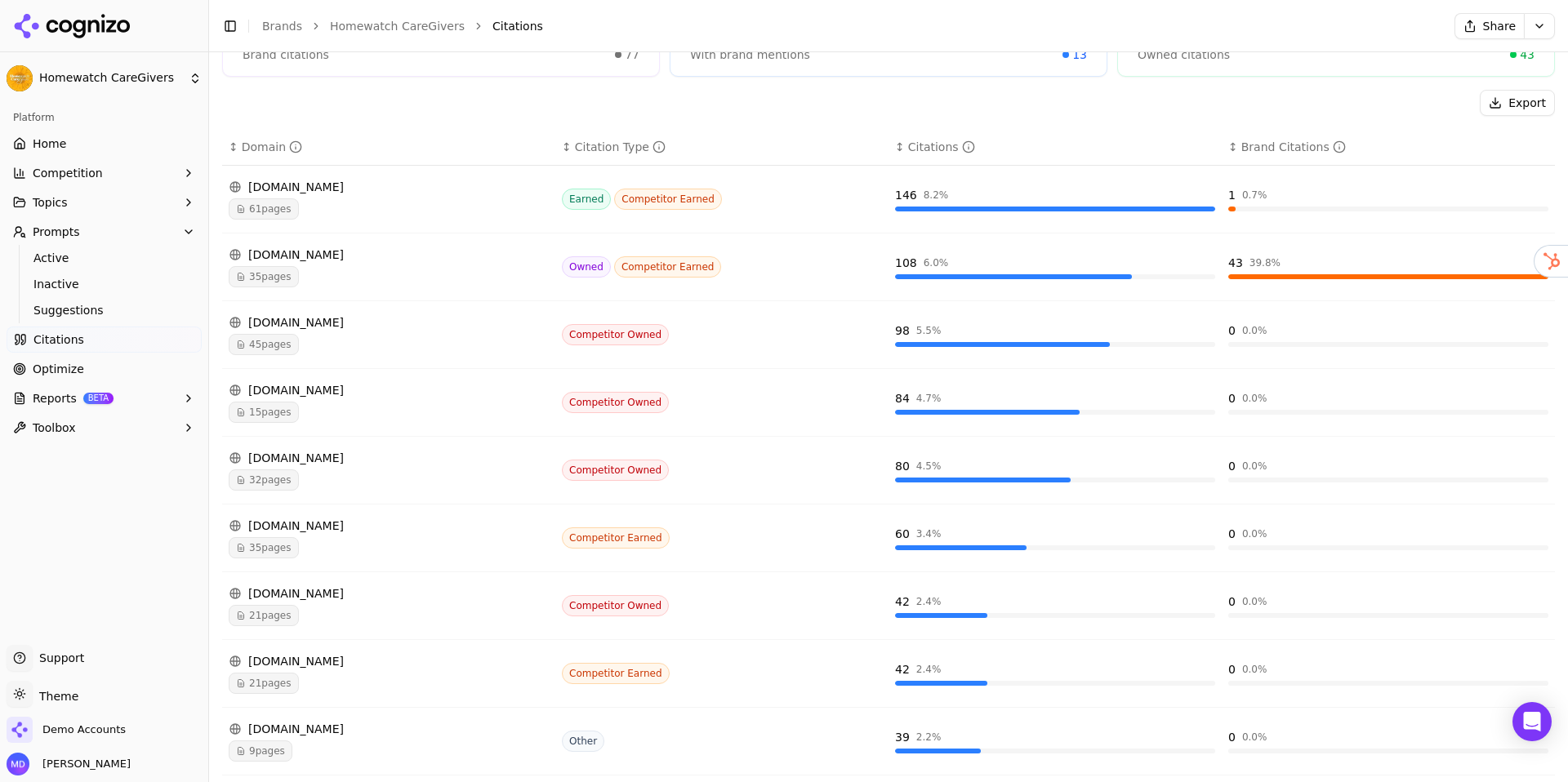
drag, startPoint x: 357, startPoint y: 509, endPoint x: 371, endPoint y: 426, distance: 84.2
click at [371, 426] on tbody "[DOMAIN_NAME] 61 pages Earned Competitor Earned 146 8.2 % 1 0.7 % [DOMAIN_NAME]…" at bounding box center [888, 504] width 1333 height 678
click at [215, 354] on div "Total Citations Citations across all sources 1,787 Total citations 4.3% Brand r…" at bounding box center [888, 399] width 1359 height 993
click at [110, 133] on link "Home" at bounding box center [104, 144] width 195 height 26
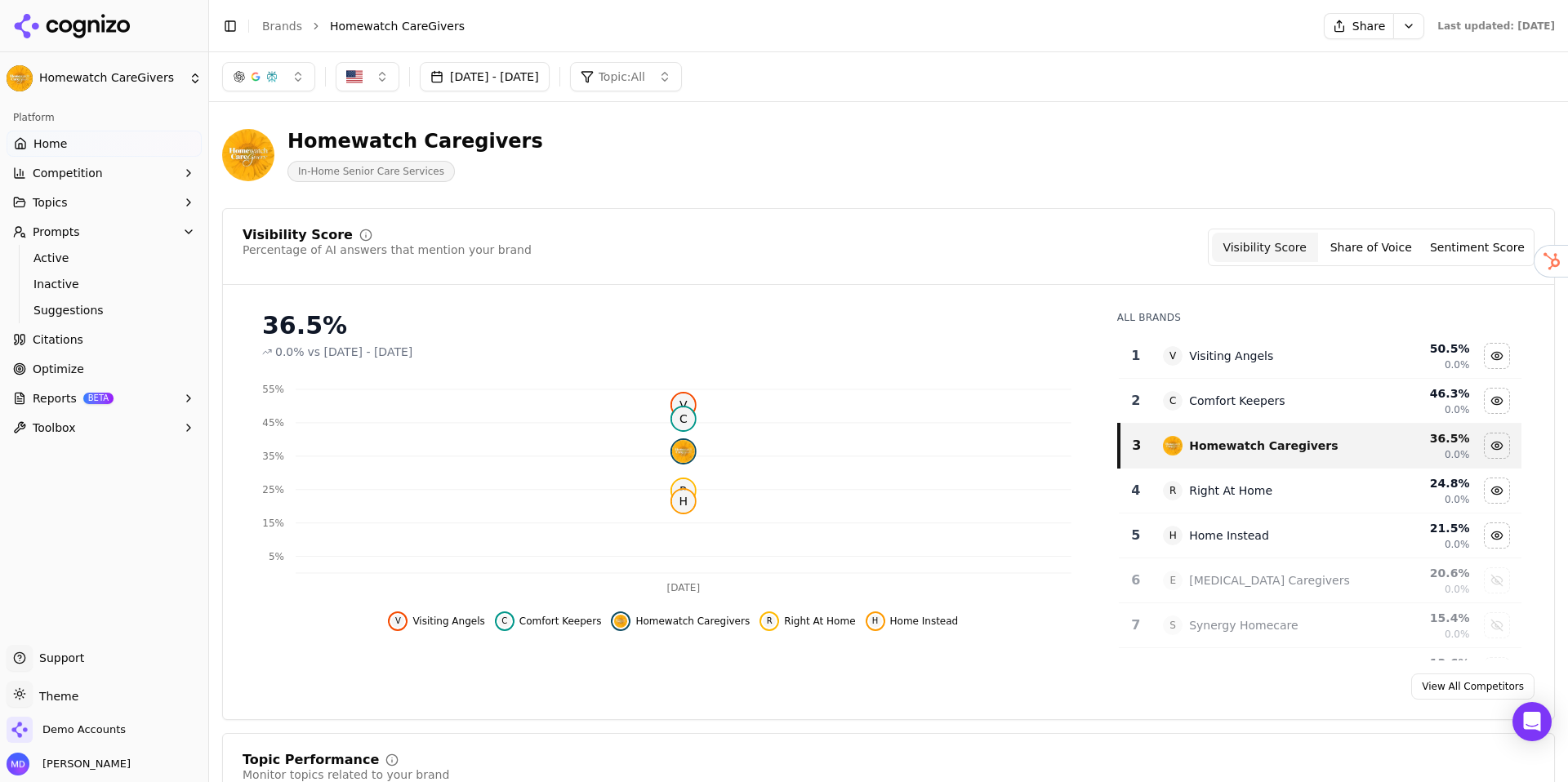
click at [92, 374] on link "Optimize" at bounding box center [104, 368] width 195 height 26
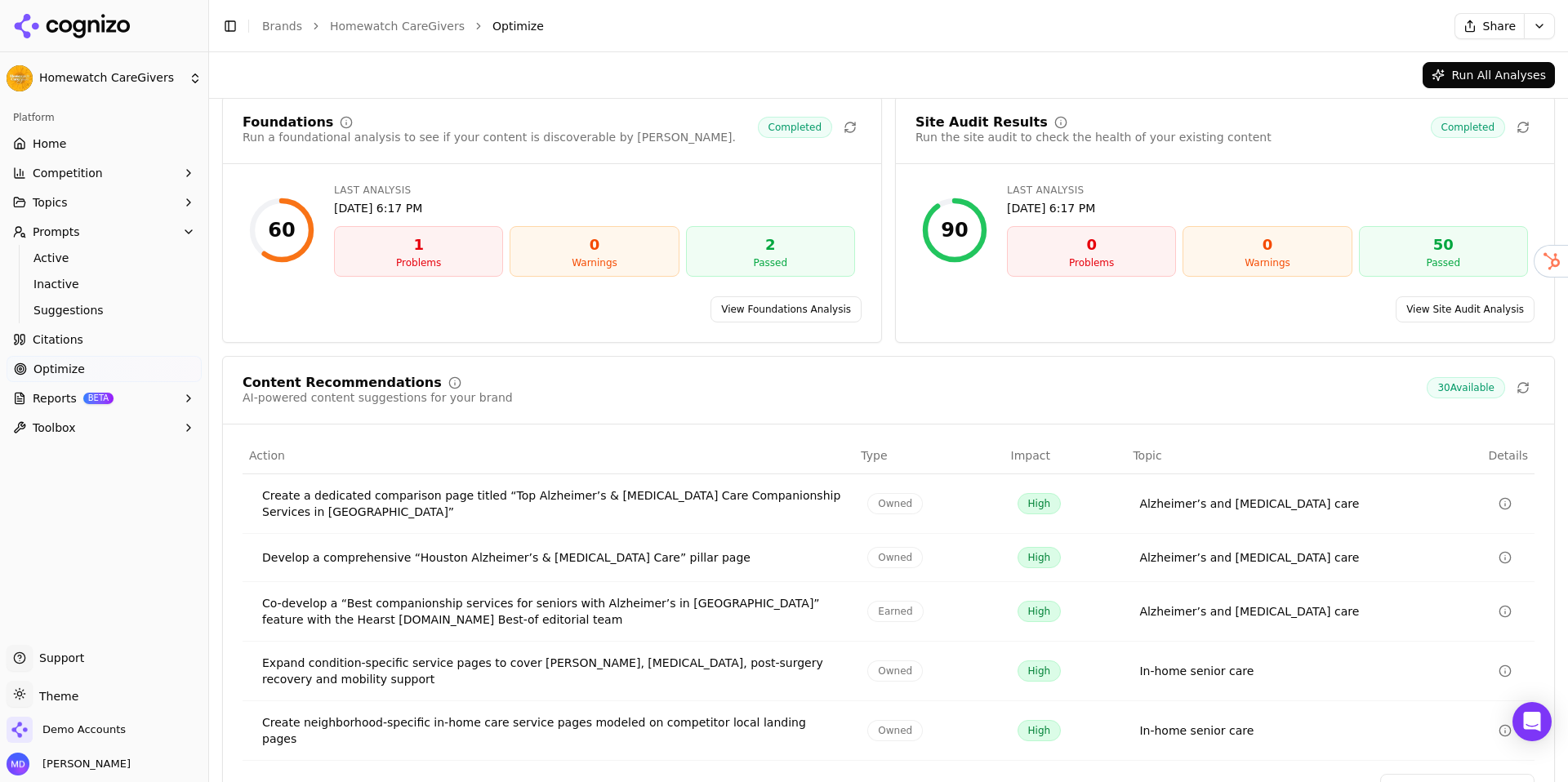
scroll to position [99, 0]
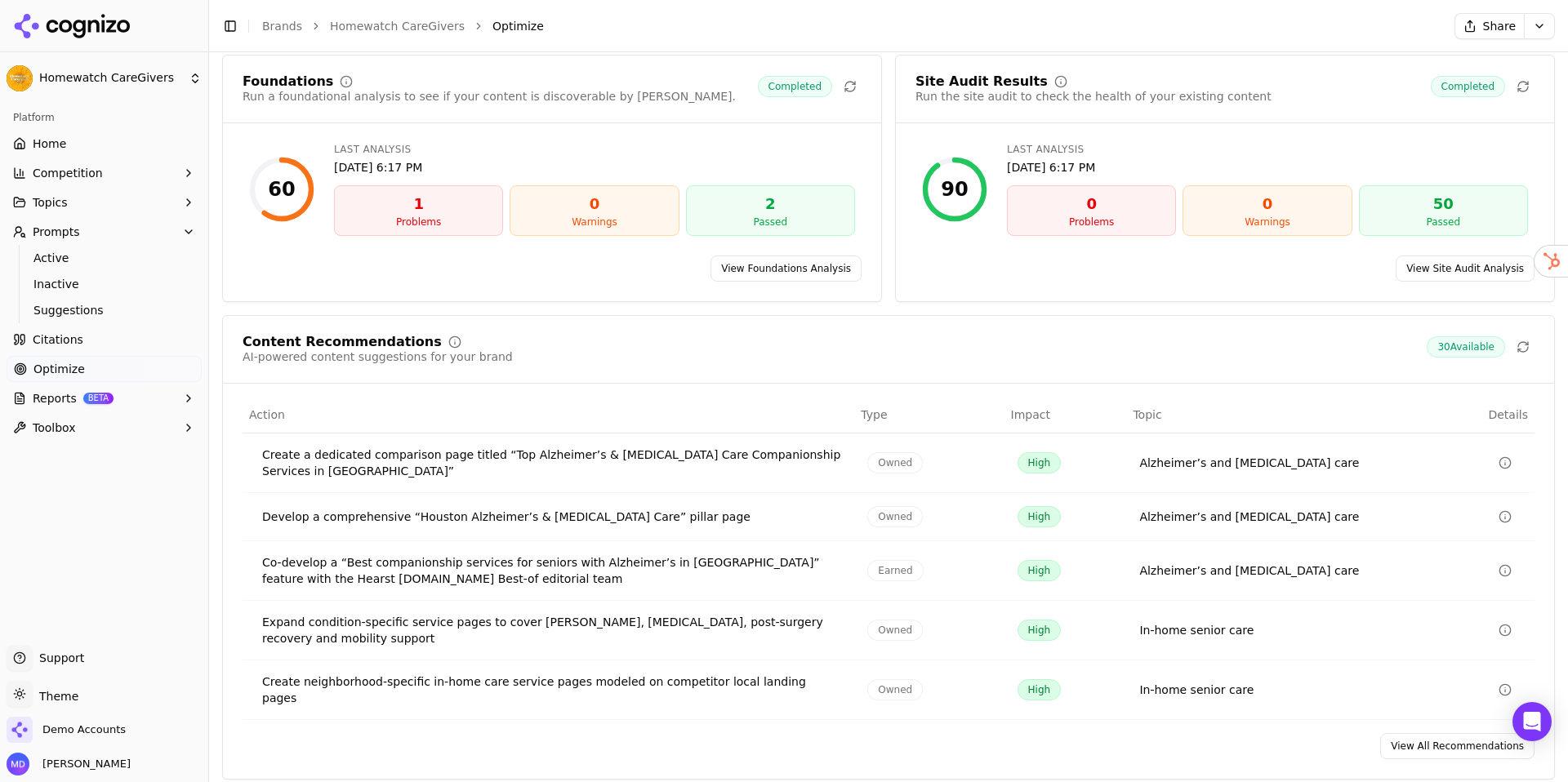
drag, startPoint x: 1407, startPoint y: 743, endPoint x: 1170, endPoint y: 580, distance: 287.6
click at [1379, 683] on link "View All Recommendations" at bounding box center [1457, 746] width 154 height 26
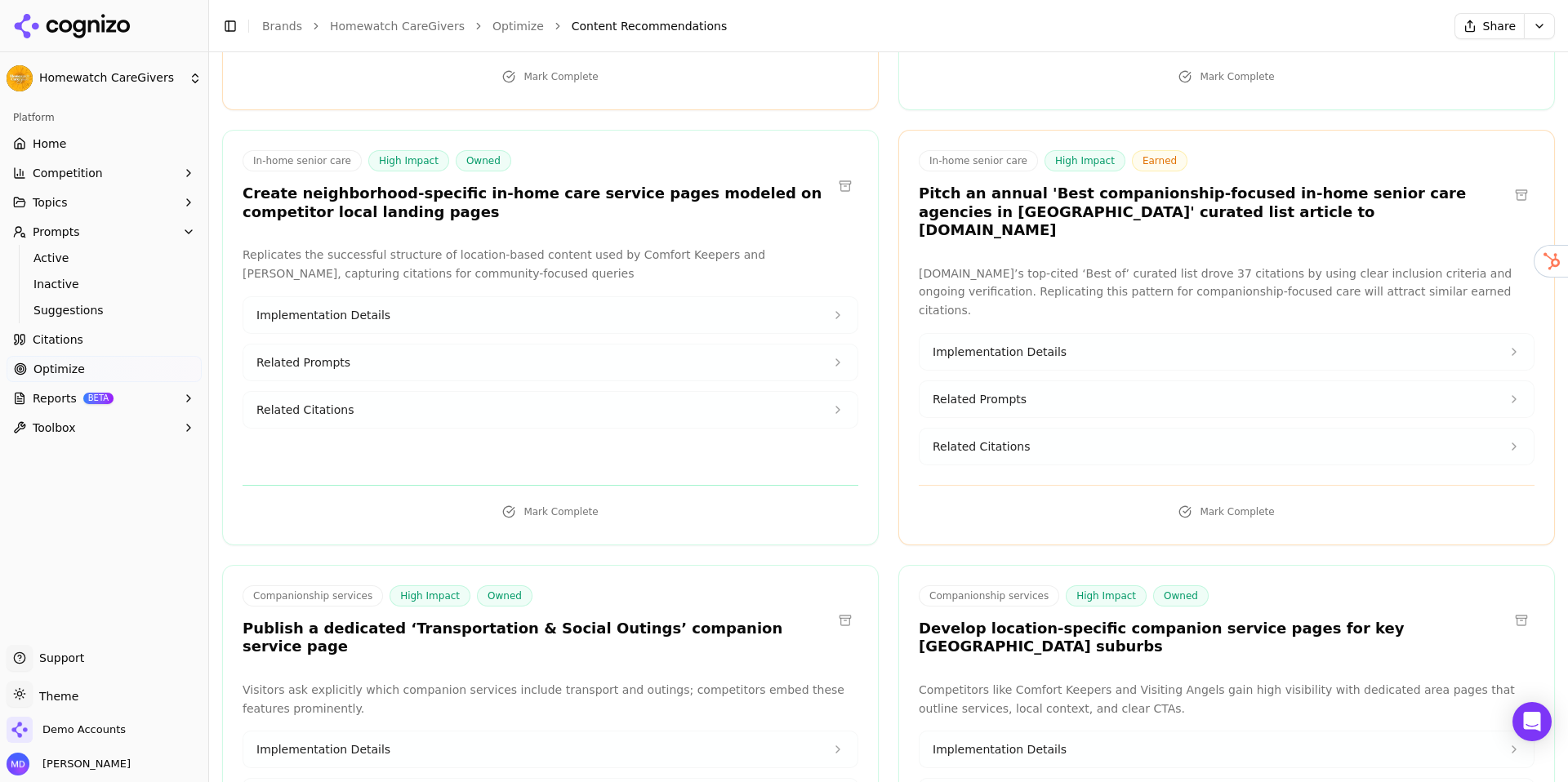
scroll to position [931, 0]
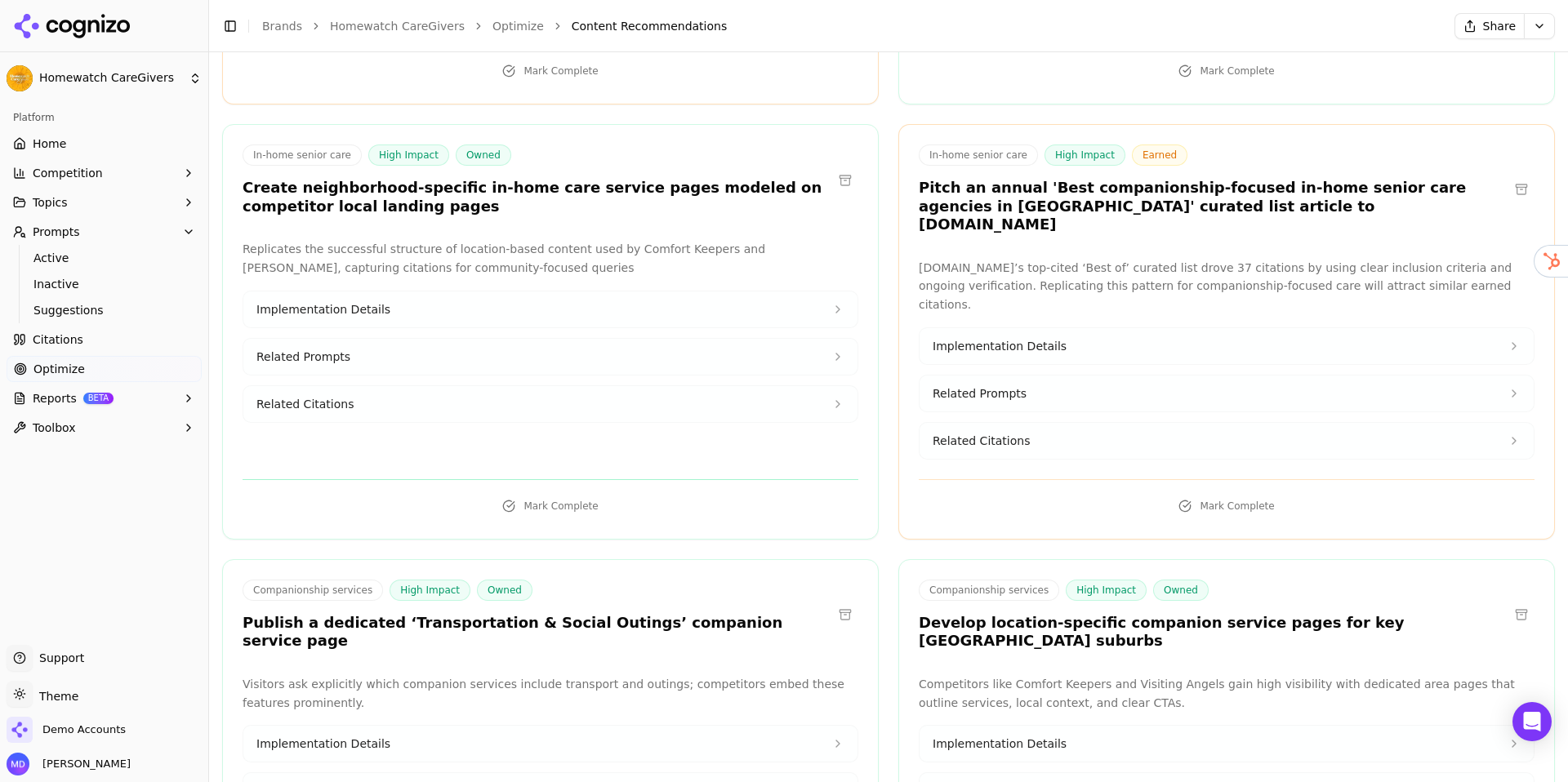
click at [386, 291] on button "Implementation Details" at bounding box center [550, 309] width 614 height 36
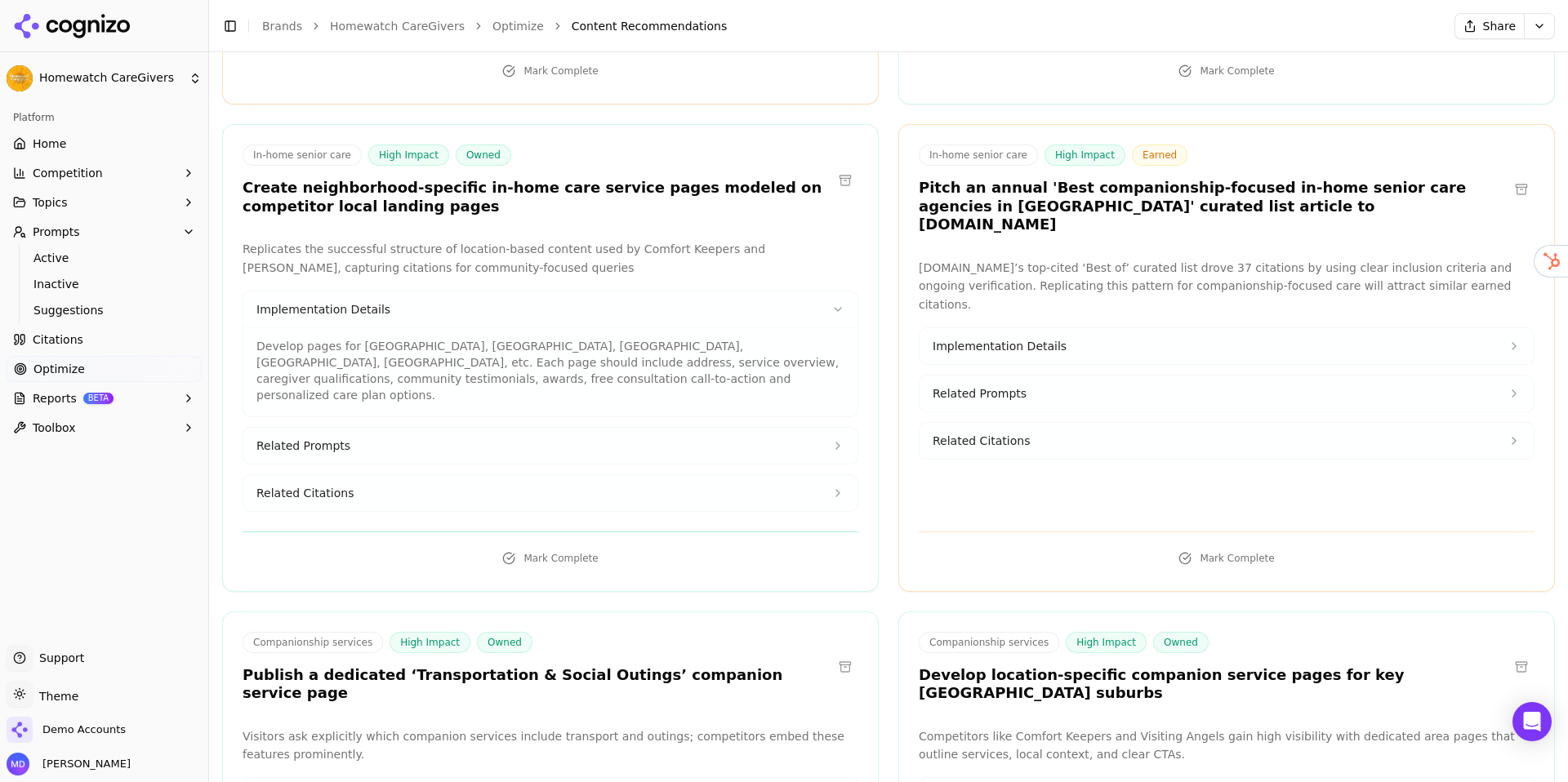
click at [361, 428] on button "Related Prompts" at bounding box center [550, 445] width 614 height 36
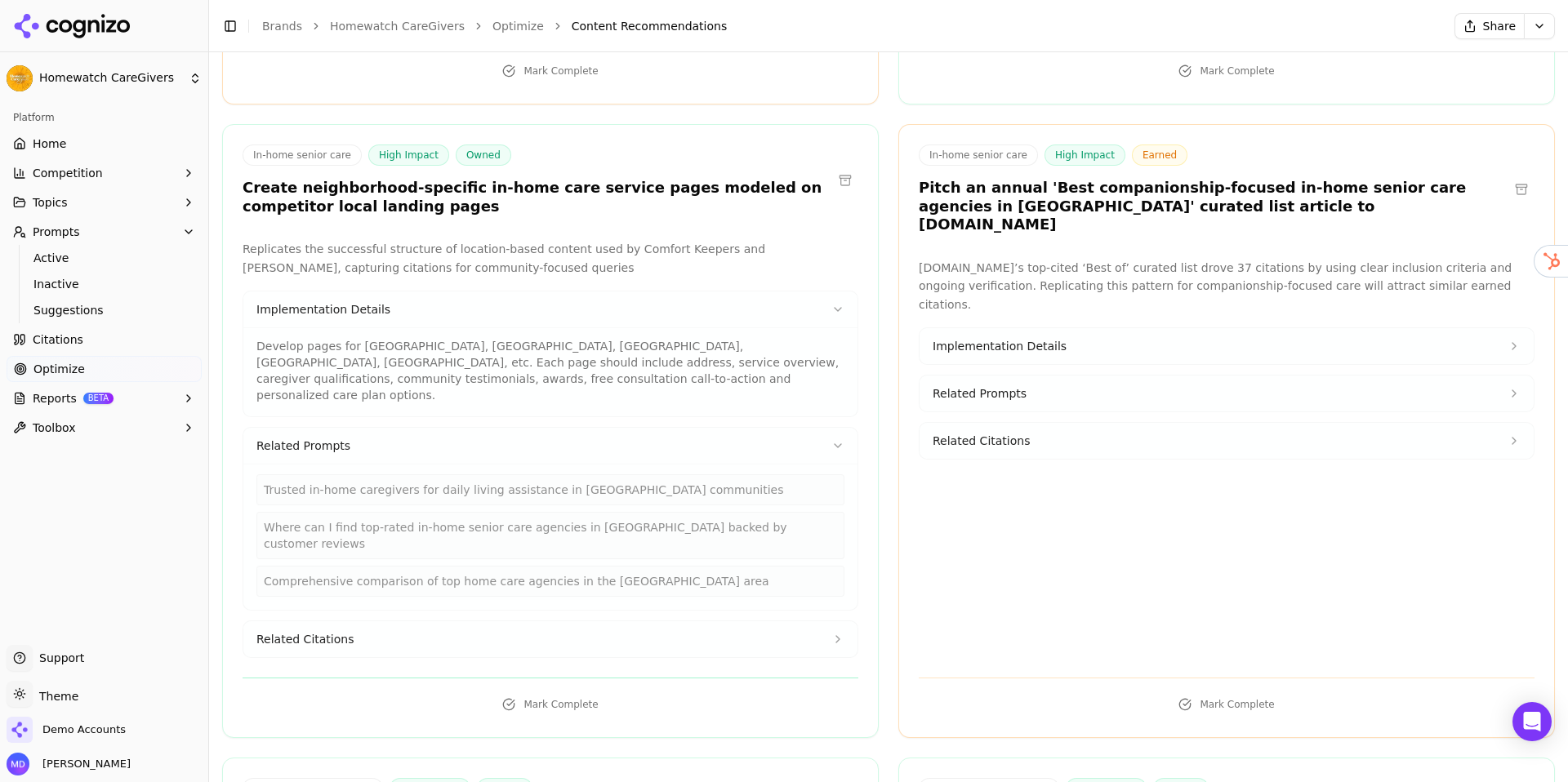
click at [356, 622] on button "Related Citations" at bounding box center [550, 639] width 614 height 36
click at [792, 622] on button "Related Citations" at bounding box center [550, 639] width 614 height 36
click at [840, 428] on button "Related Prompts" at bounding box center [550, 445] width 614 height 36
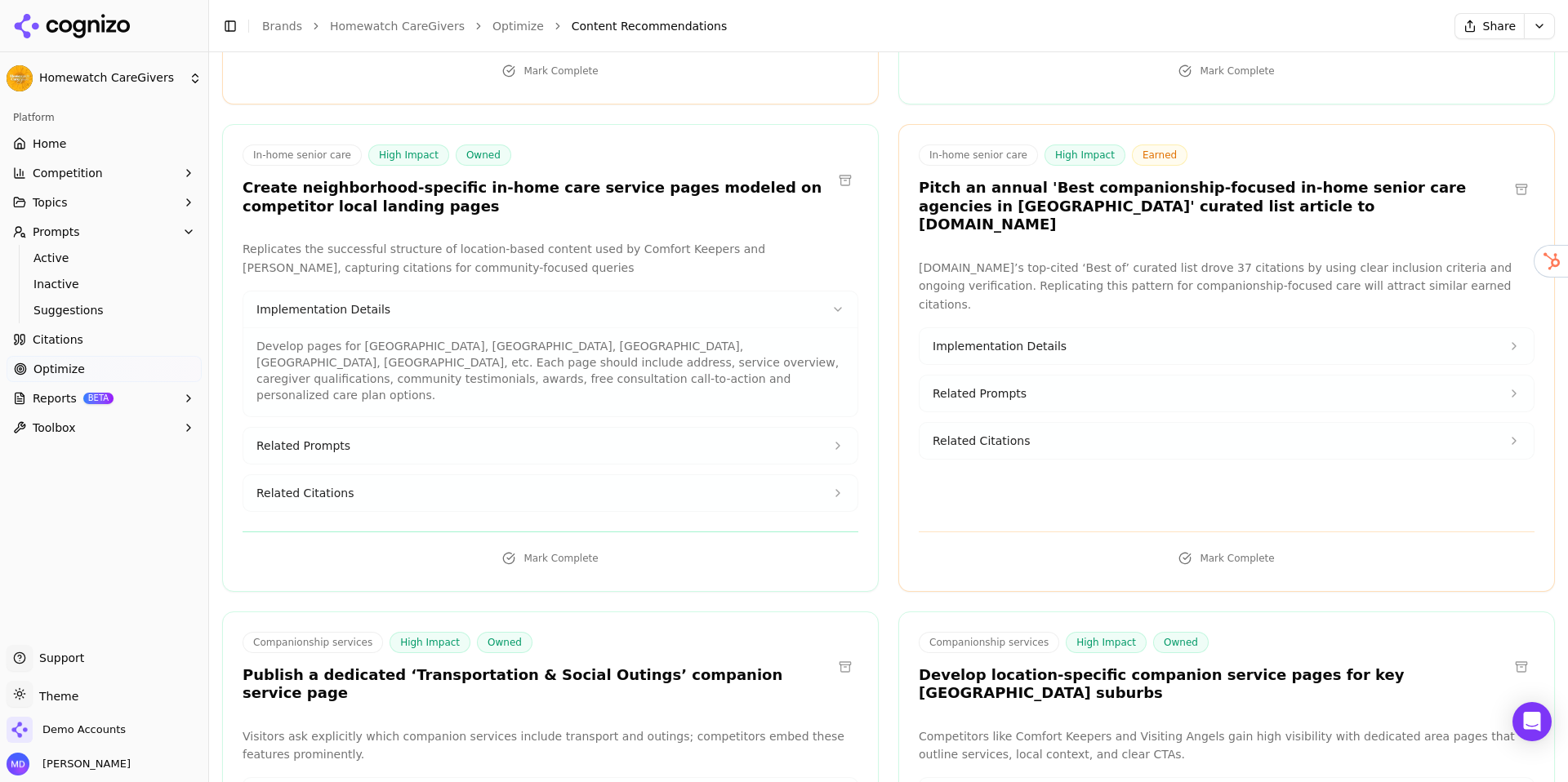
click at [810, 291] on button "Implementation Details" at bounding box center [550, 309] width 614 height 36
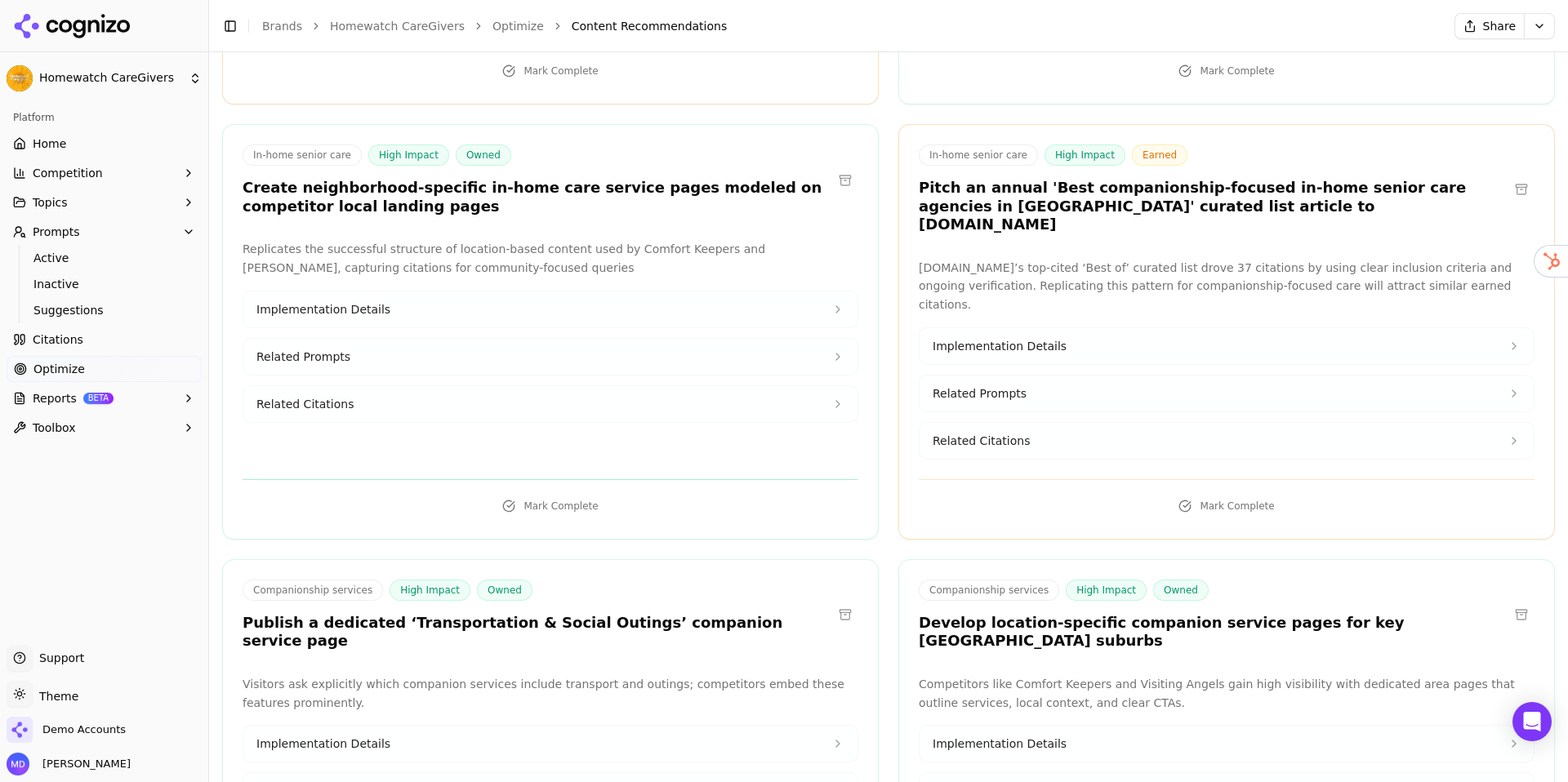
click at [180, 235] on button "Prompts" at bounding box center [104, 231] width 195 height 26
click at [101, 171] on button "Competition" at bounding box center [104, 173] width 195 height 26
click at [88, 253] on span "Explore" at bounding box center [104, 251] width 142 height 16
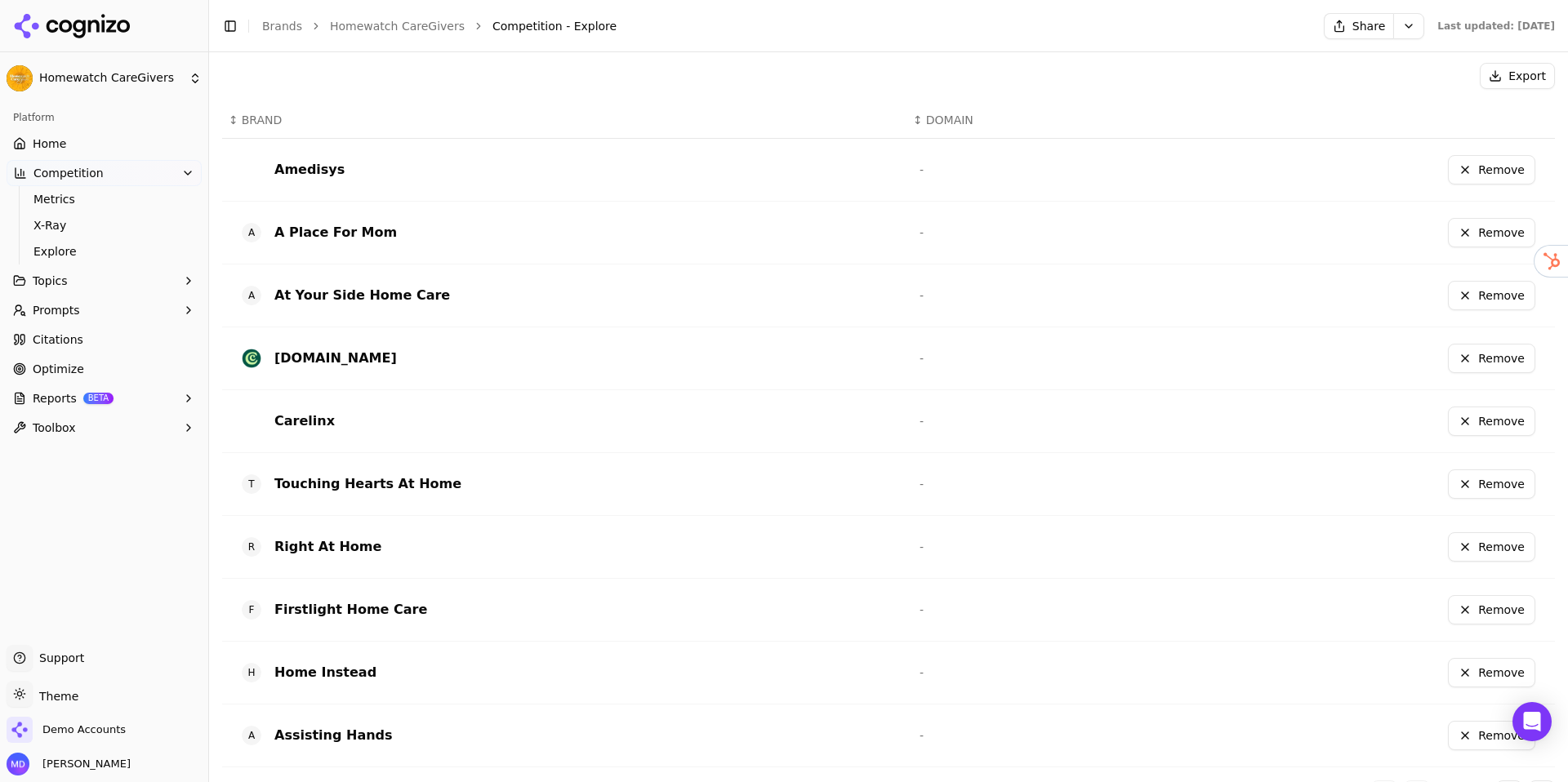
scroll to position [420, 0]
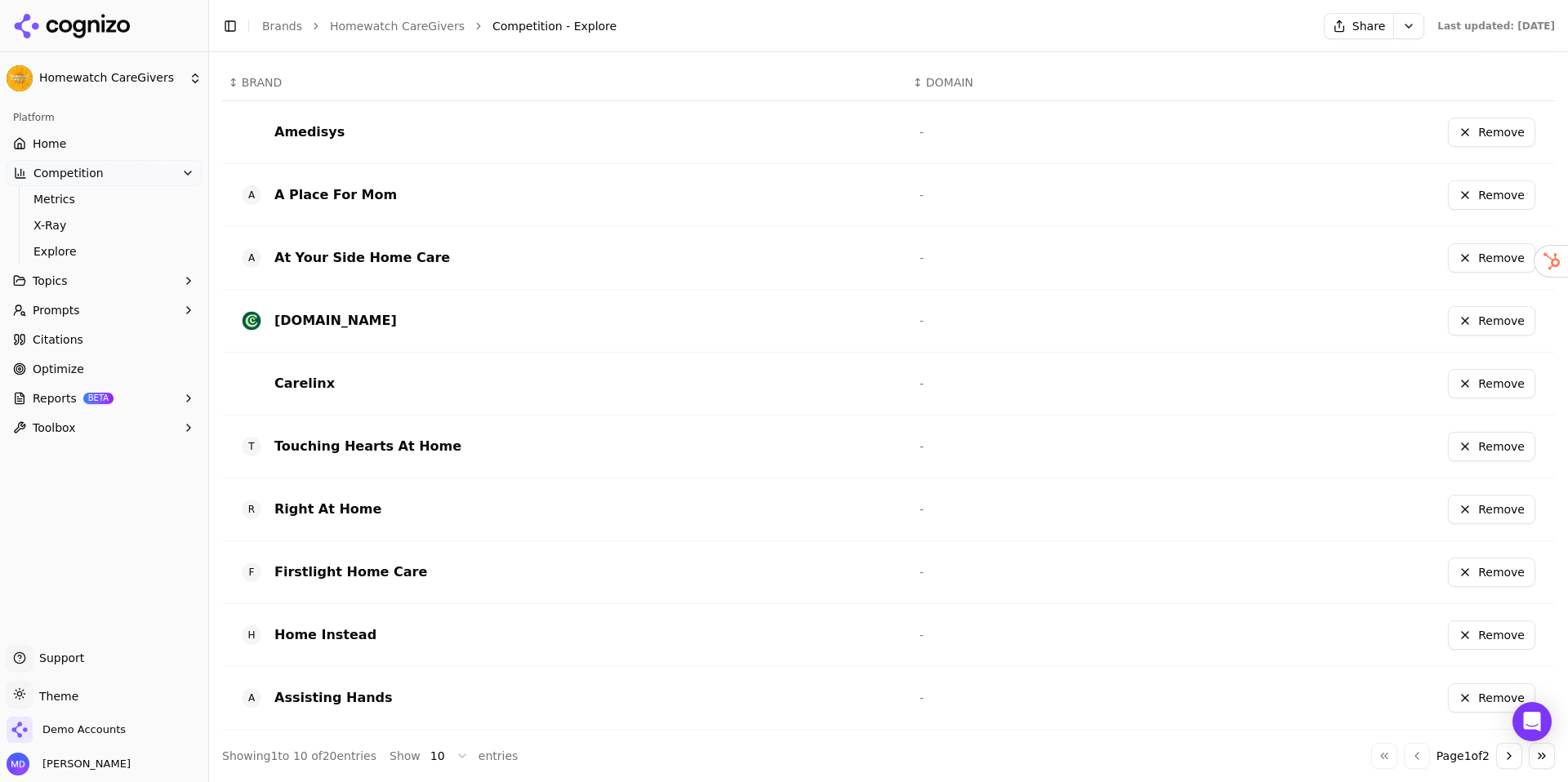
click at [1379, 683] on button "Go to next page" at bounding box center [1509, 756] width 26 height 26
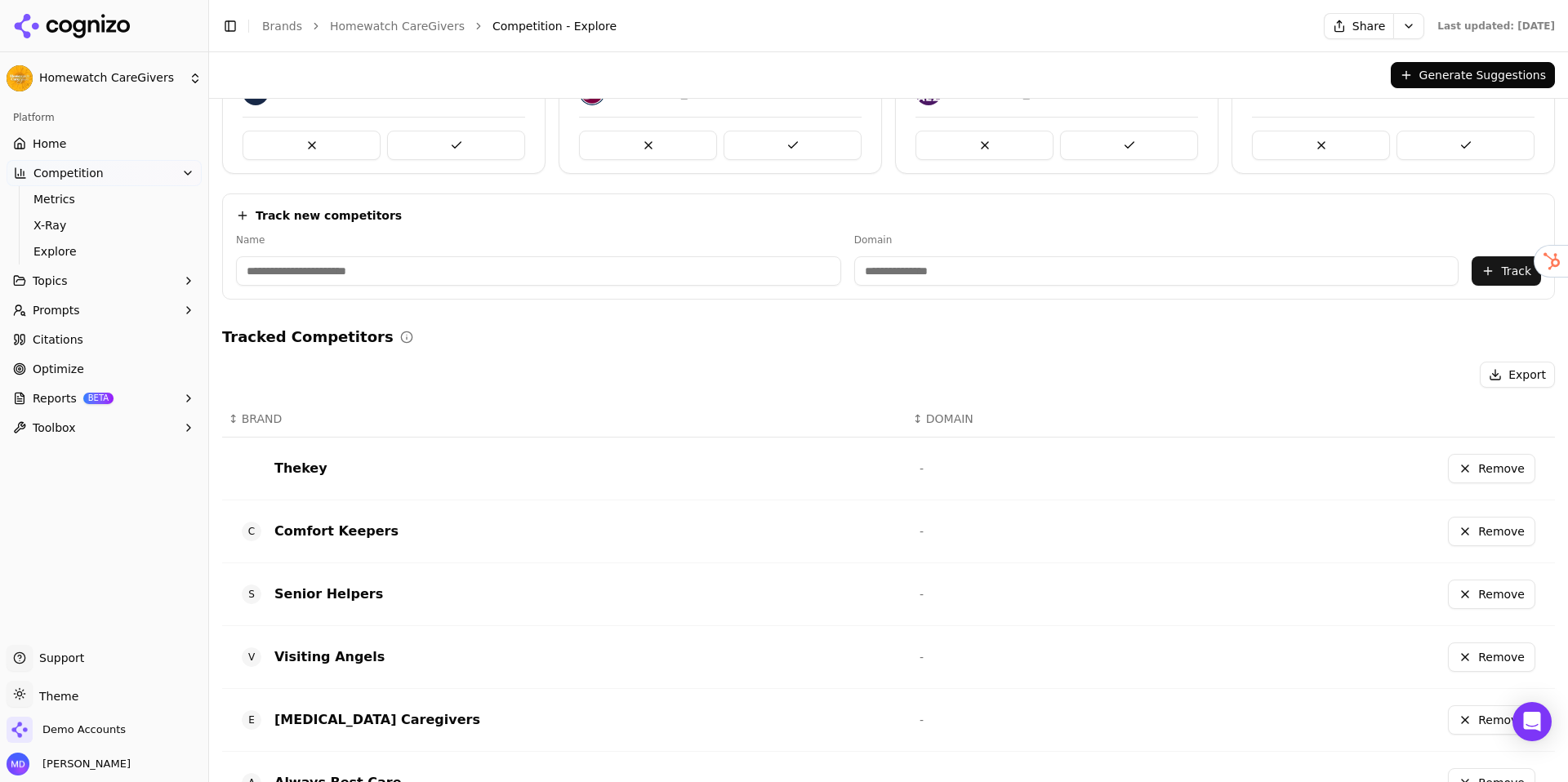
scroll to position [0, 0]
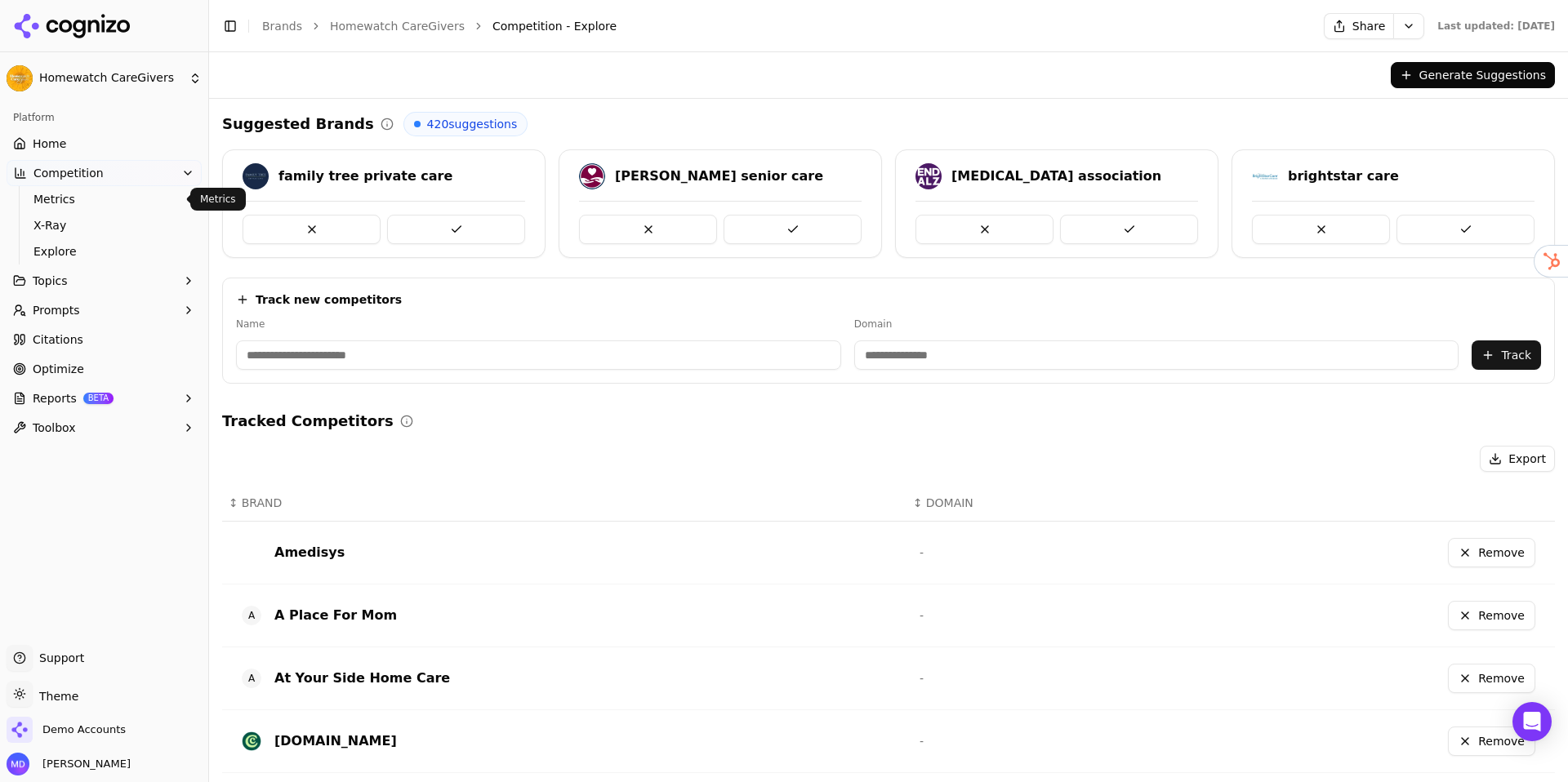
click at [131, 204] on span "Metrics" at bounding box center [104, 199] width 142 height 16
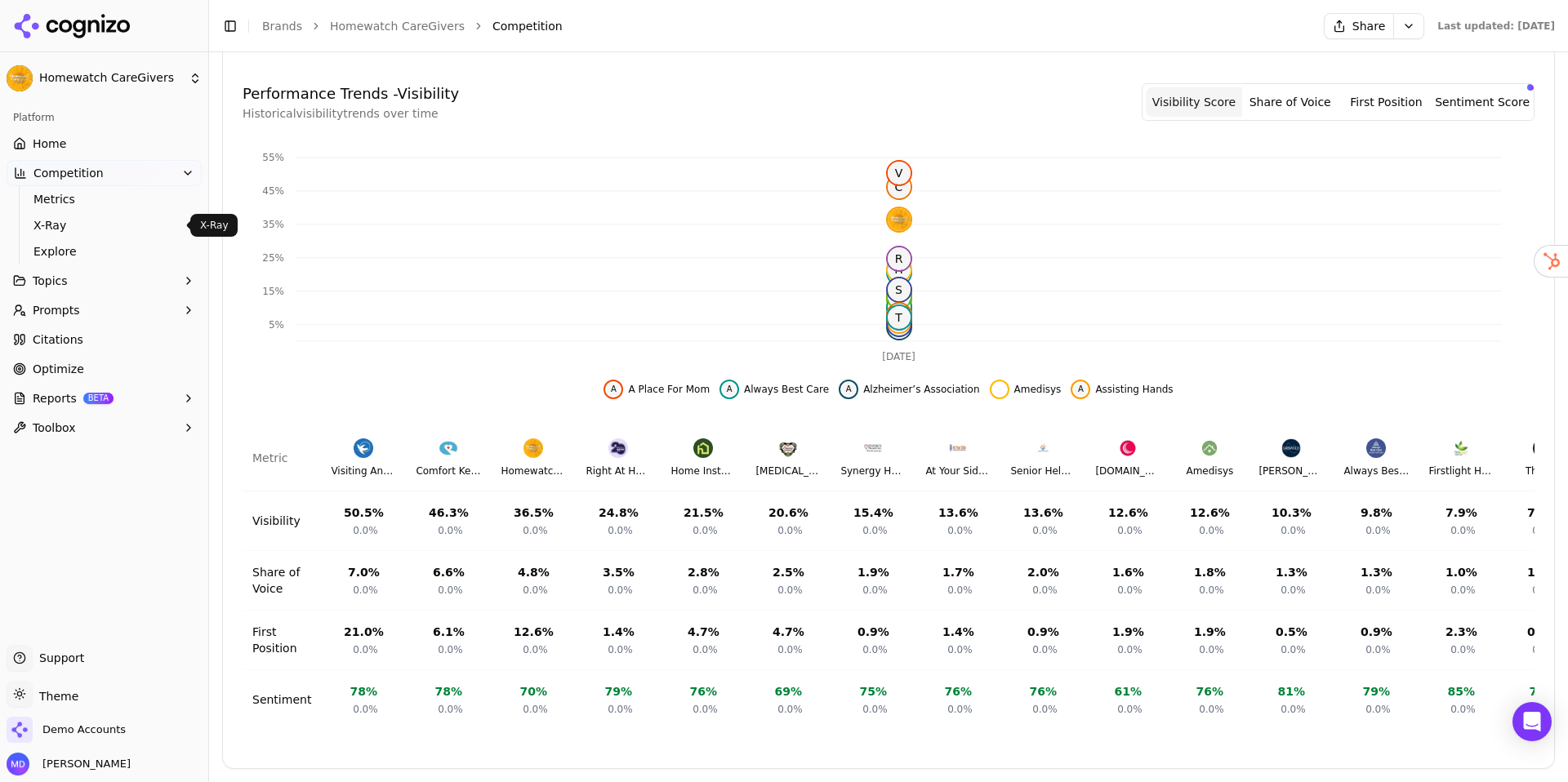
click at [128, 222] on span "X-Ray" at bounding box center [104, 225] width 142 height 16
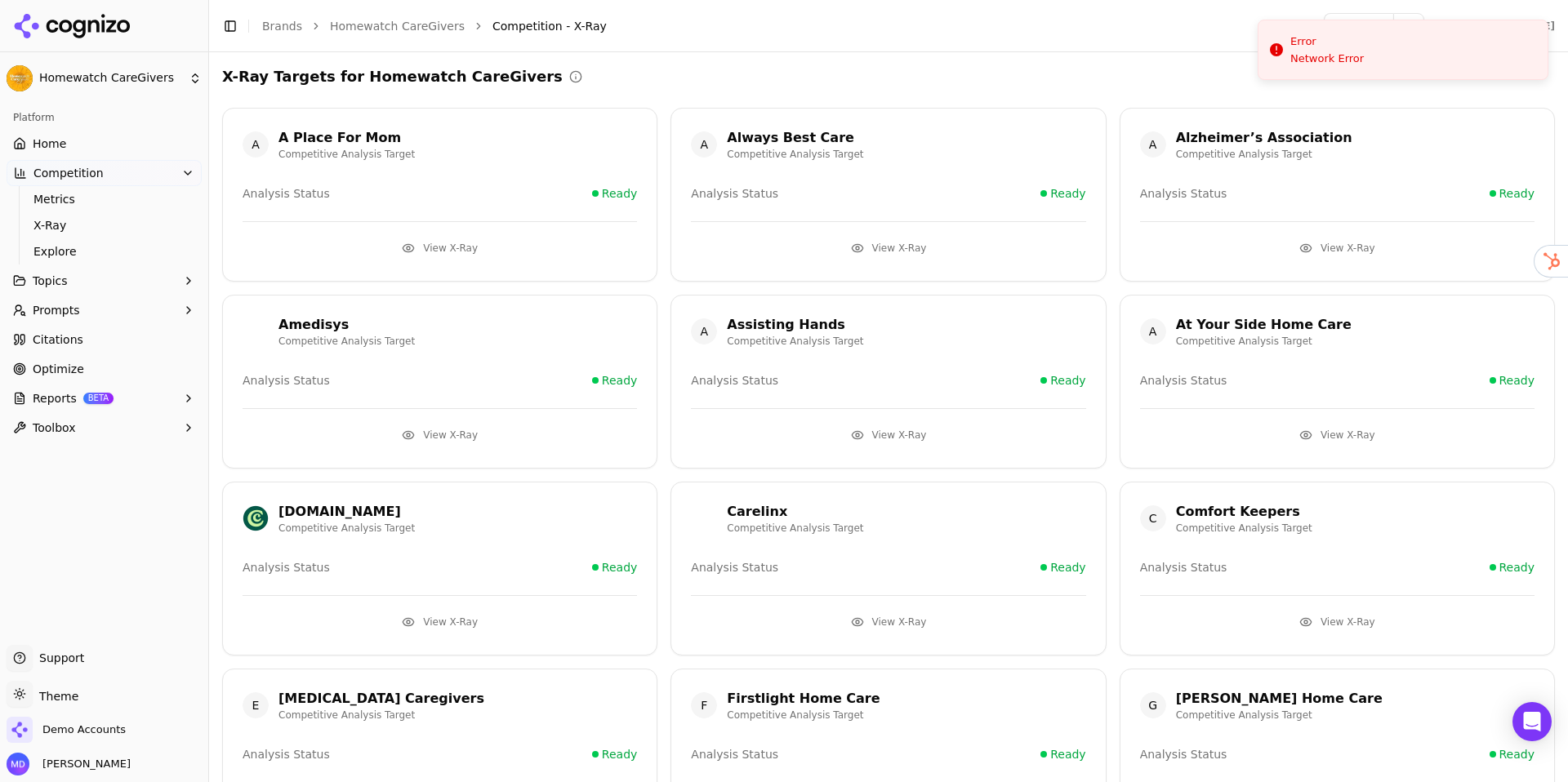
click at [1315, 425] on button "View X-Ray" at bounding box center [1337, 435] width 394 height 26
click at [1309, 431] on button "View X-Ray" at bounding box center [1337, 435] width 394 height 26
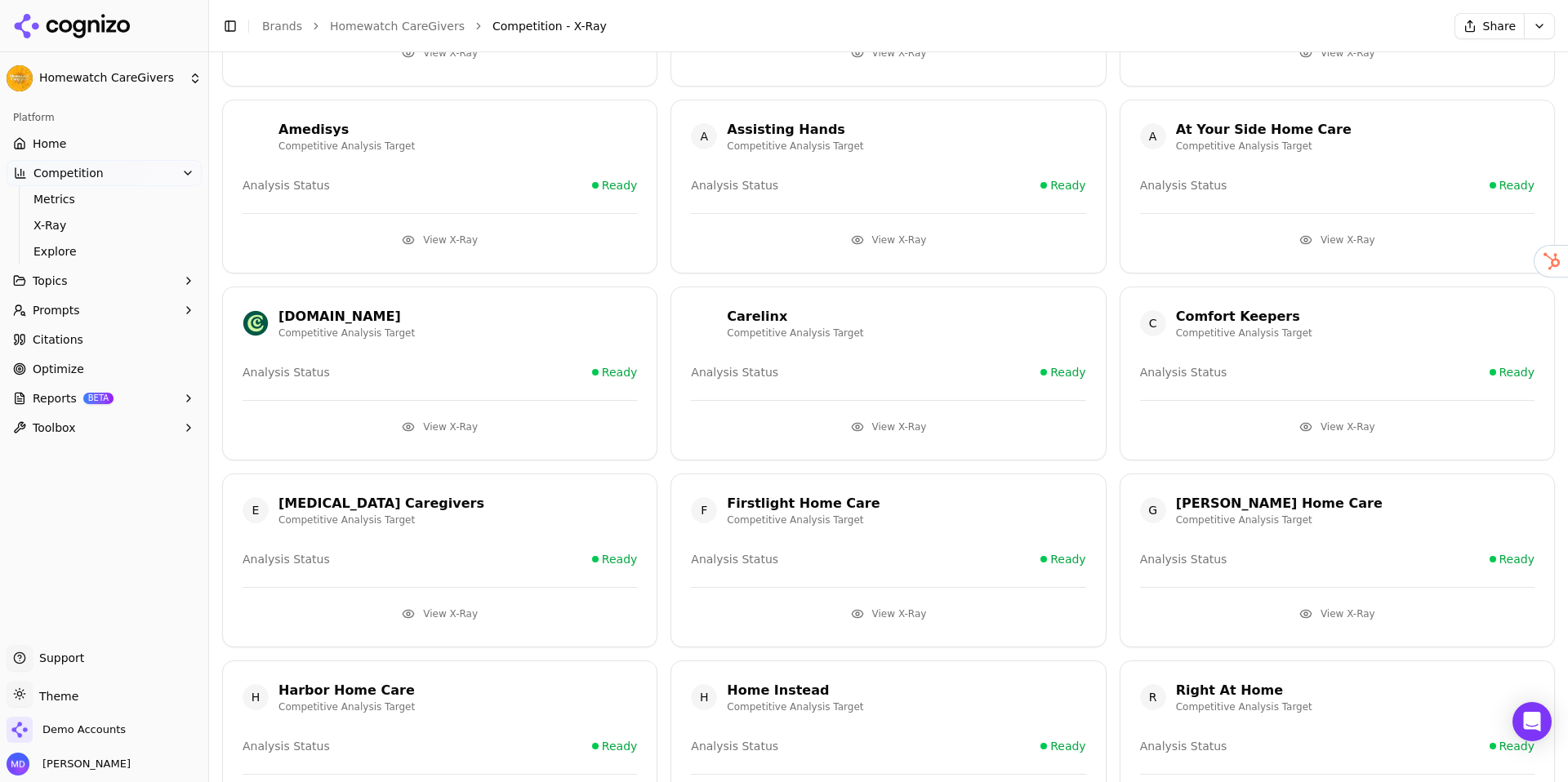
scroll to position [176, 0]
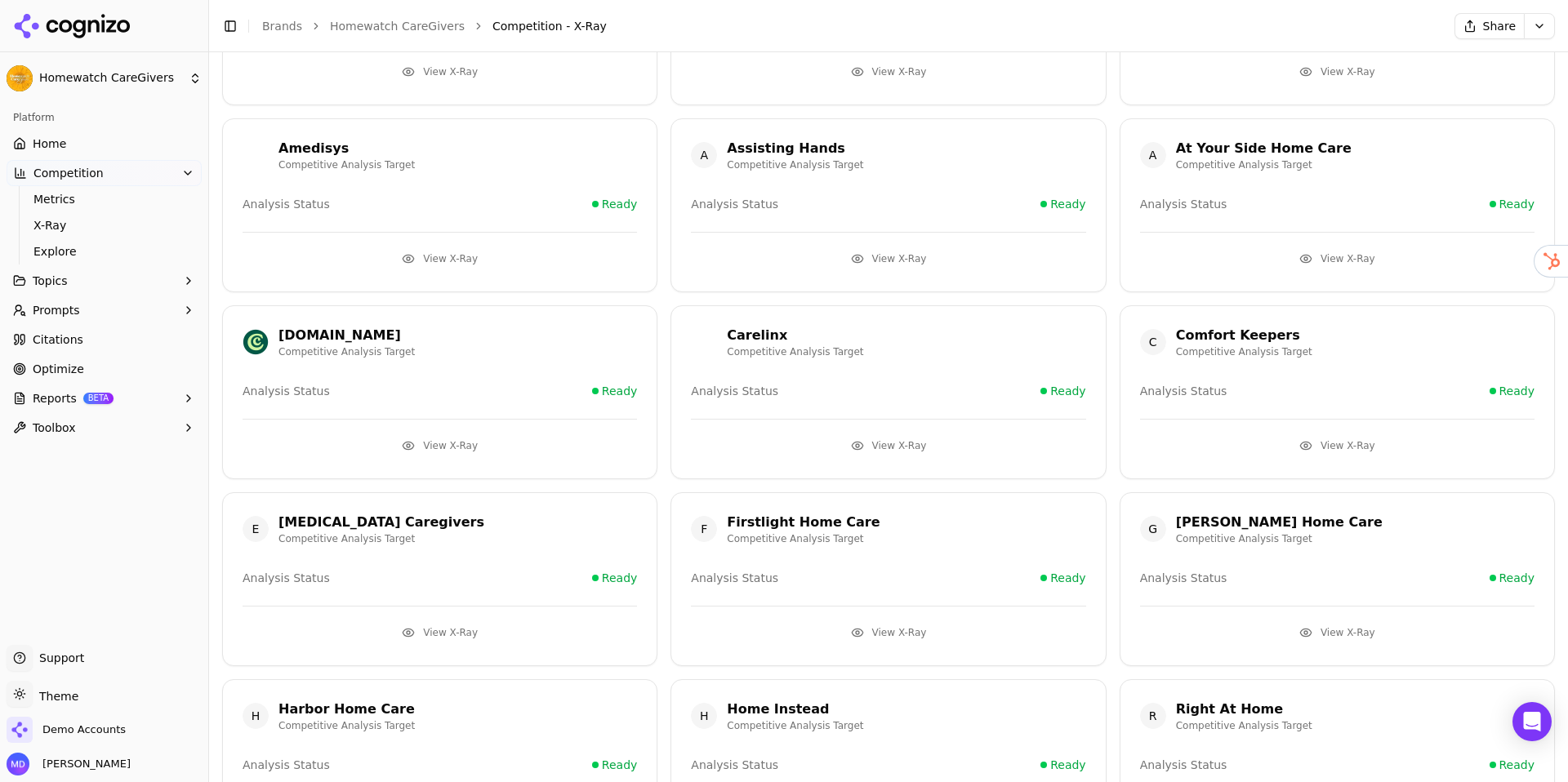
click at [1349, 452] on button "View X-Ray" at bounding box center [1337, 445] width 394 height 26
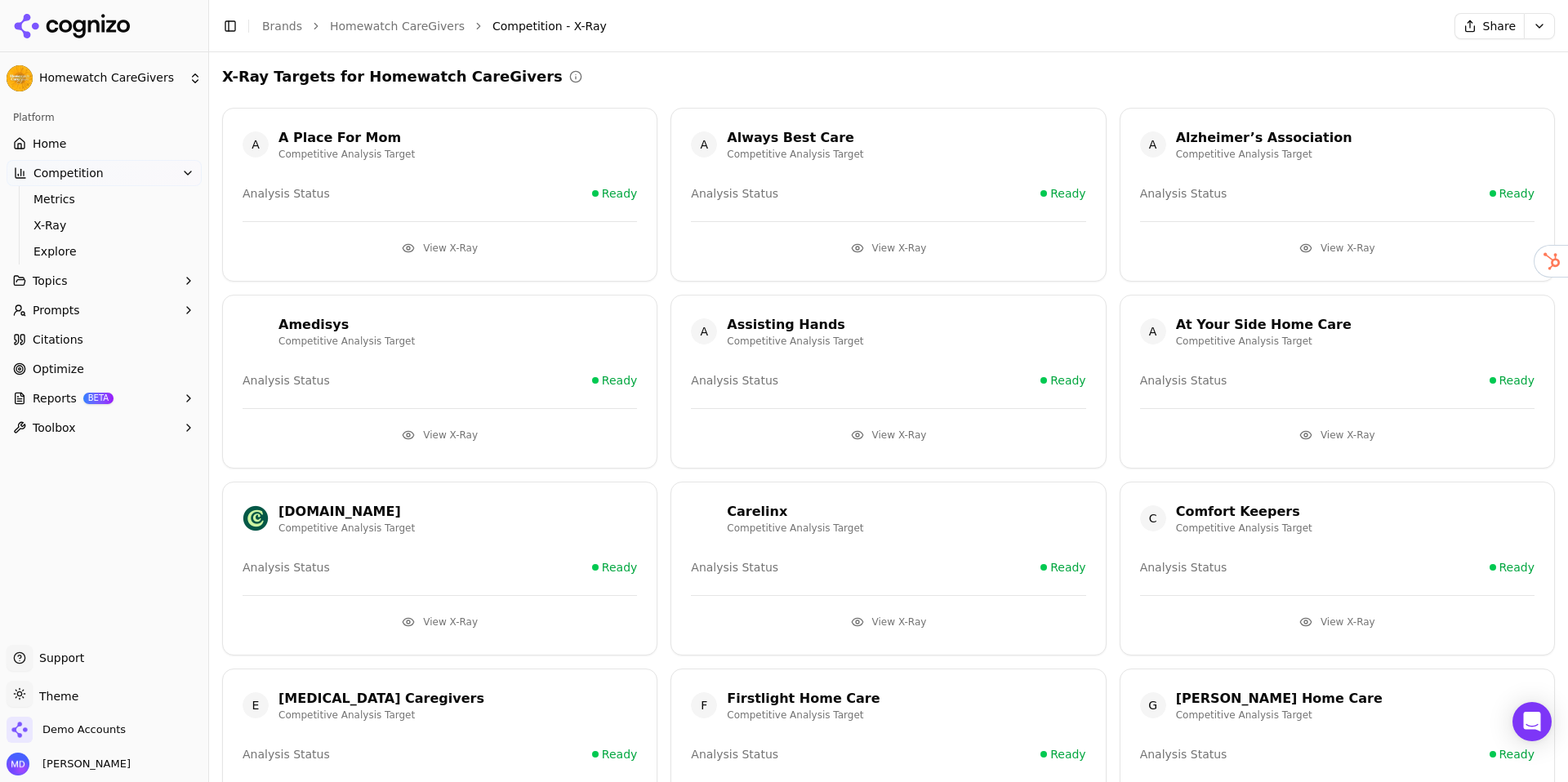
click at [433, 617] on button "View X-Ray" at bounding box center [440, 622] width 394 height 26
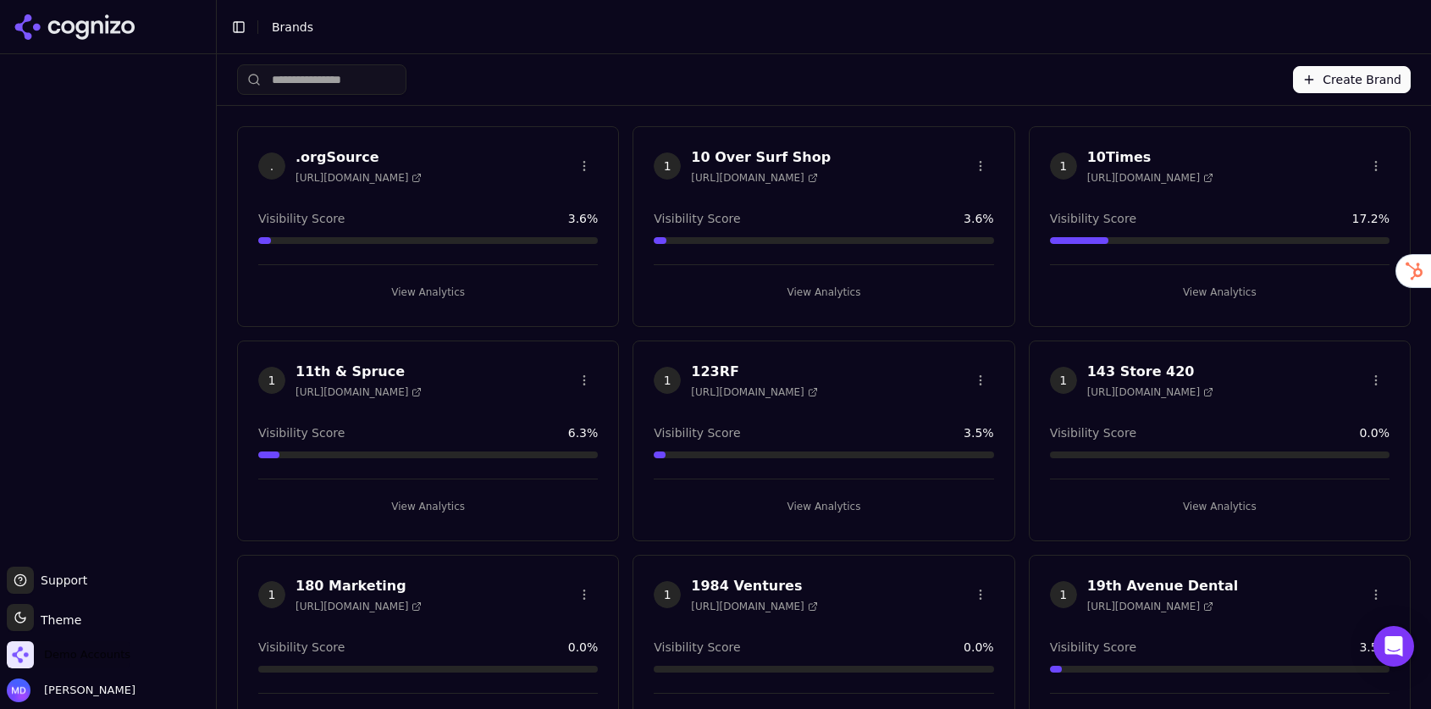
click at [48, 664] on span "Demo Accounts" at bounding box center [69, 654] width 124 height 27
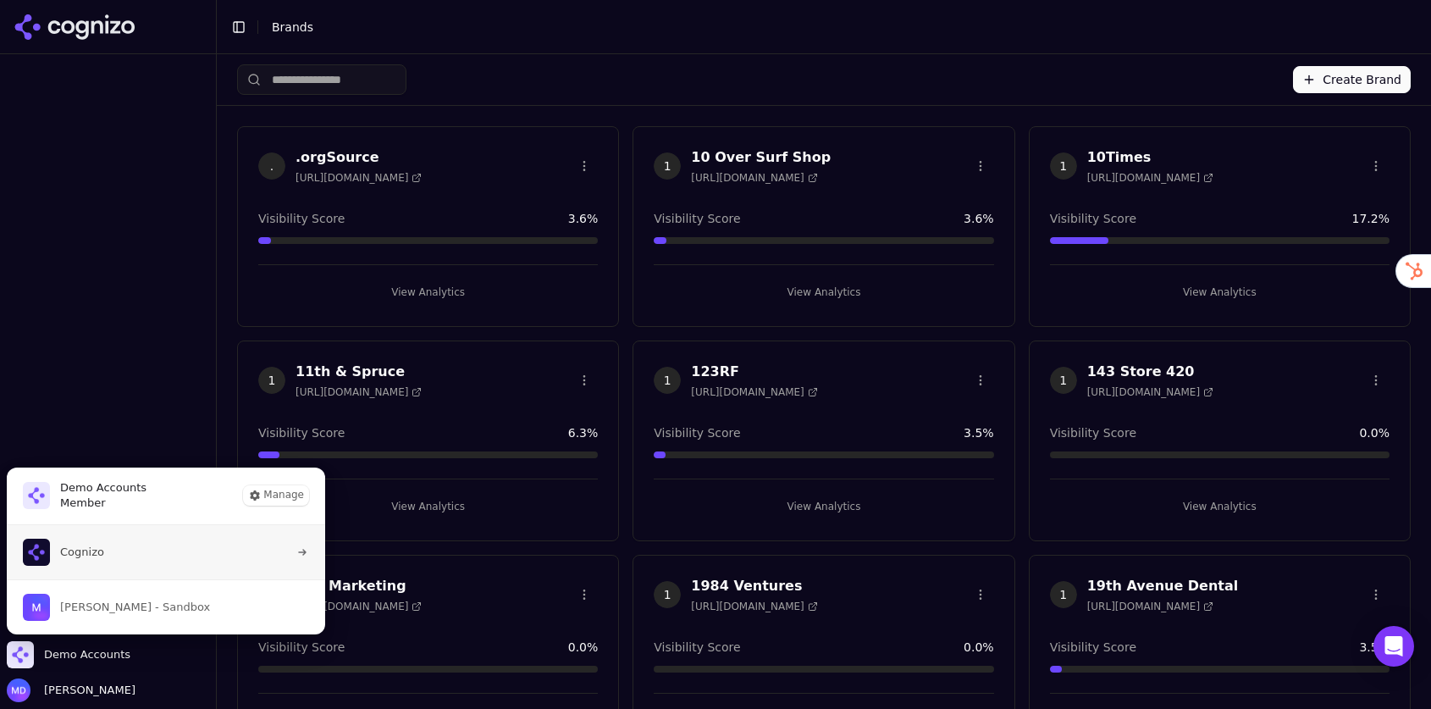
click at [108, 544] on button "Cognizo" at bounding box center [166, 552] width 320 height 54
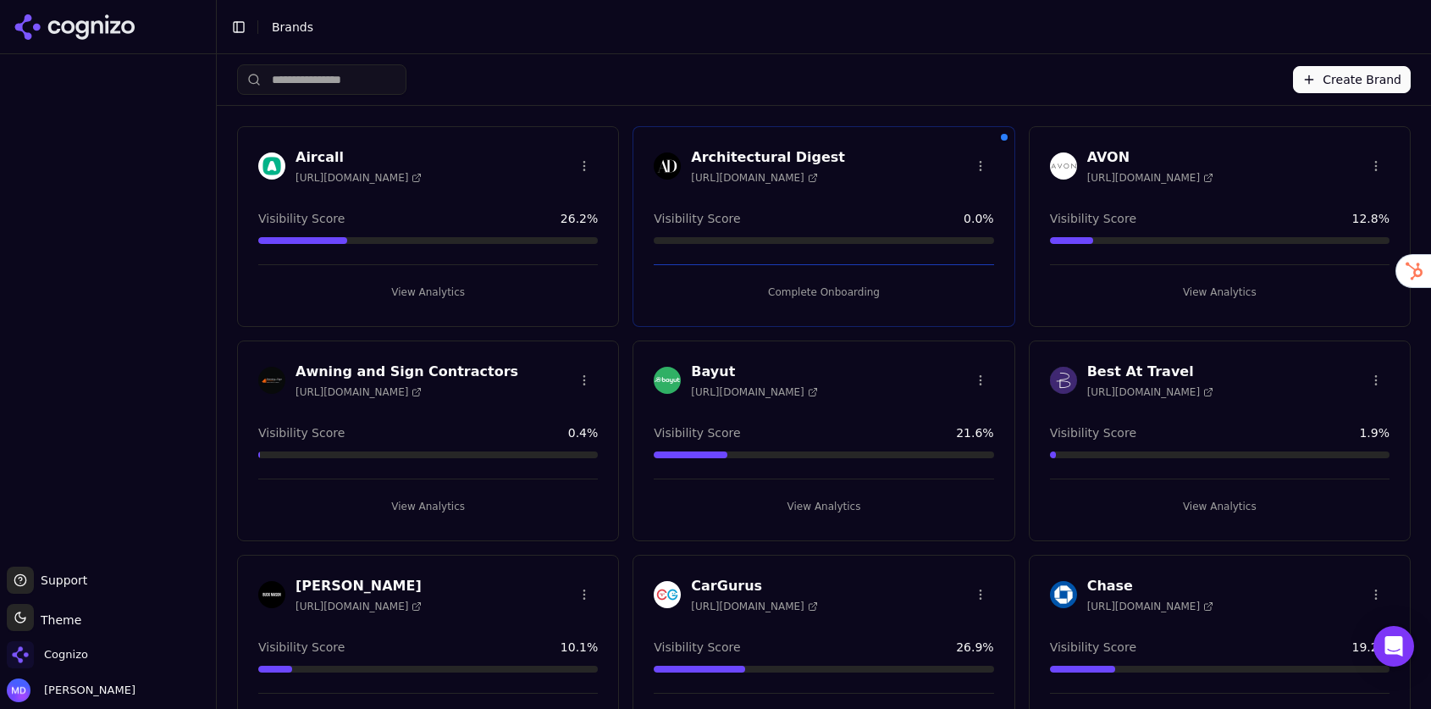
click at [321, 76] on input "search" at bounding box center [321, 79] width 169 height 30
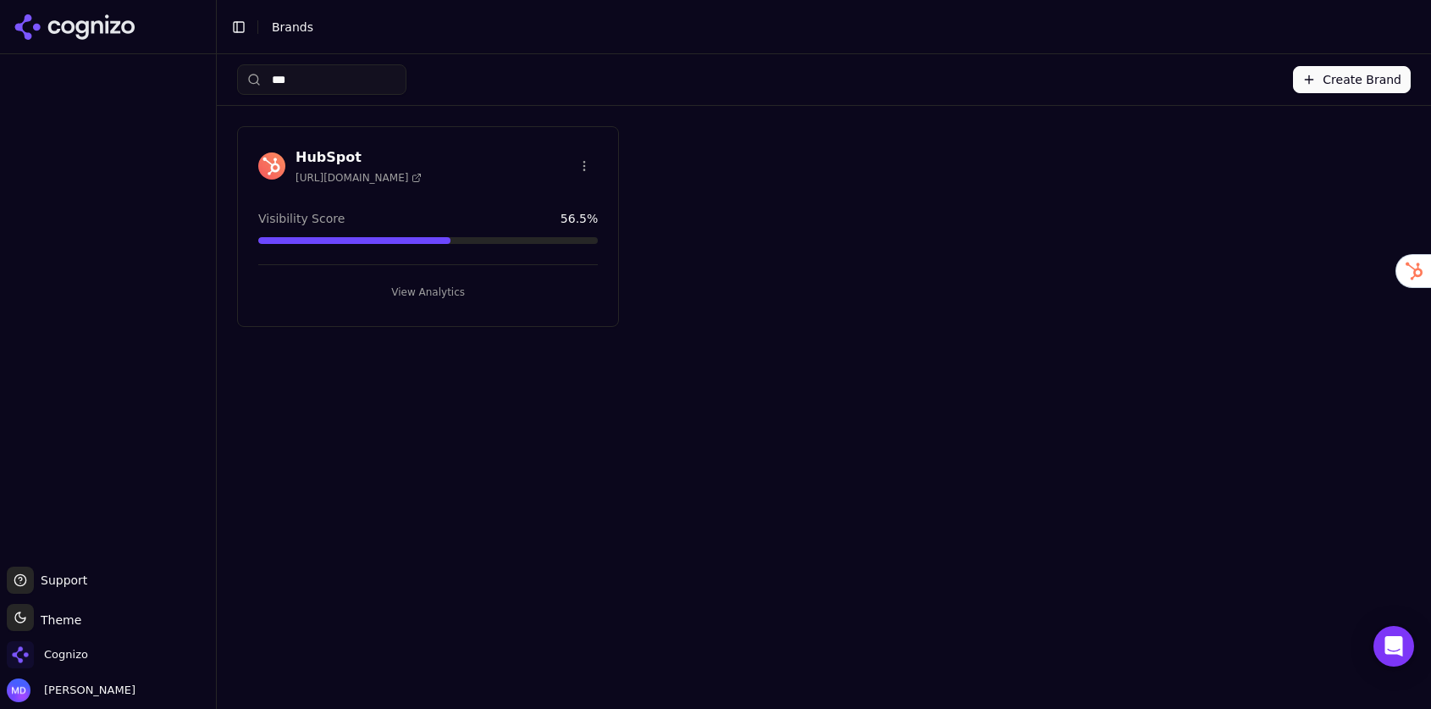
type input "***"
click at [431, 279] on button "View Analytics" at bounding box center [428, 292] width 340 height 27
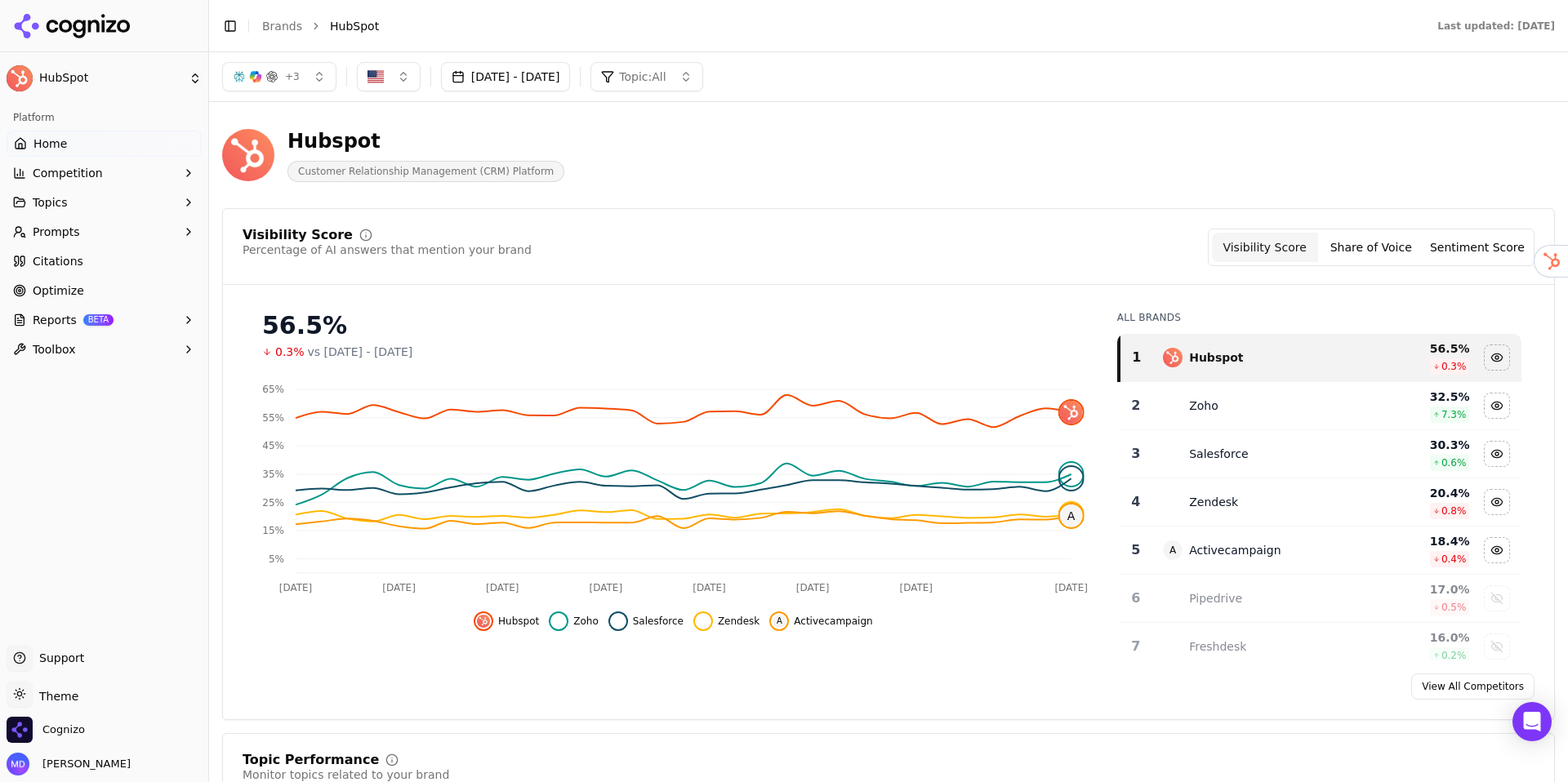
click at [99, 174] on button "Competition" at bounding box center [104, 173] width 195 height 26
click at [82, 224] on span "X-Ray" at bounding box center [104, 225] width 142 height 16
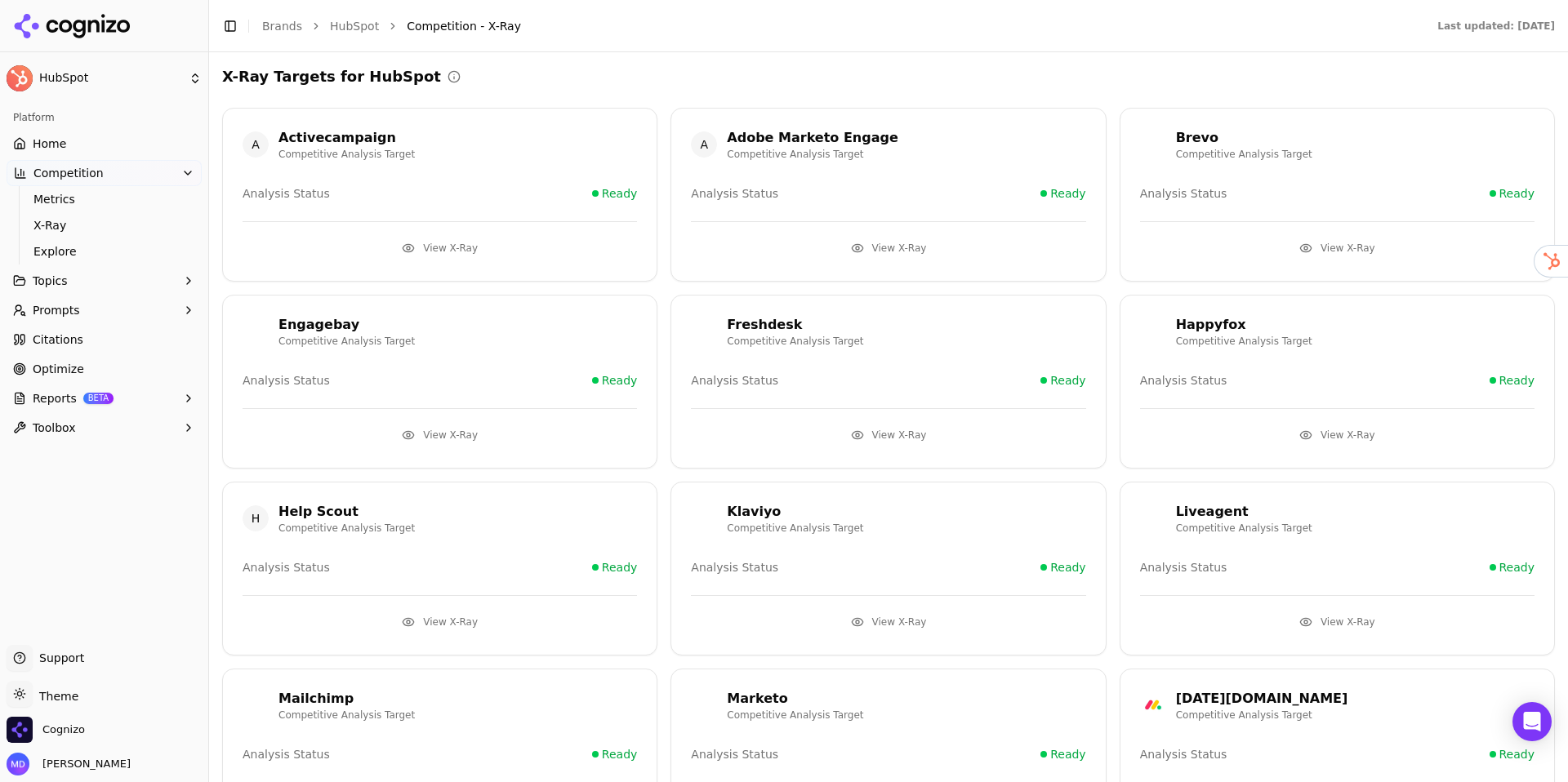
click at [497, 248] on button "View X-Ray" at bounding box center [440, 248] width 394 height 26
click at [449, 248] on button "View X-Ray" at bounding box center [440, 248] width 394 height 26
click at [117, 140] on link "Home" at bounding box center [104, 144] width 195 height 26
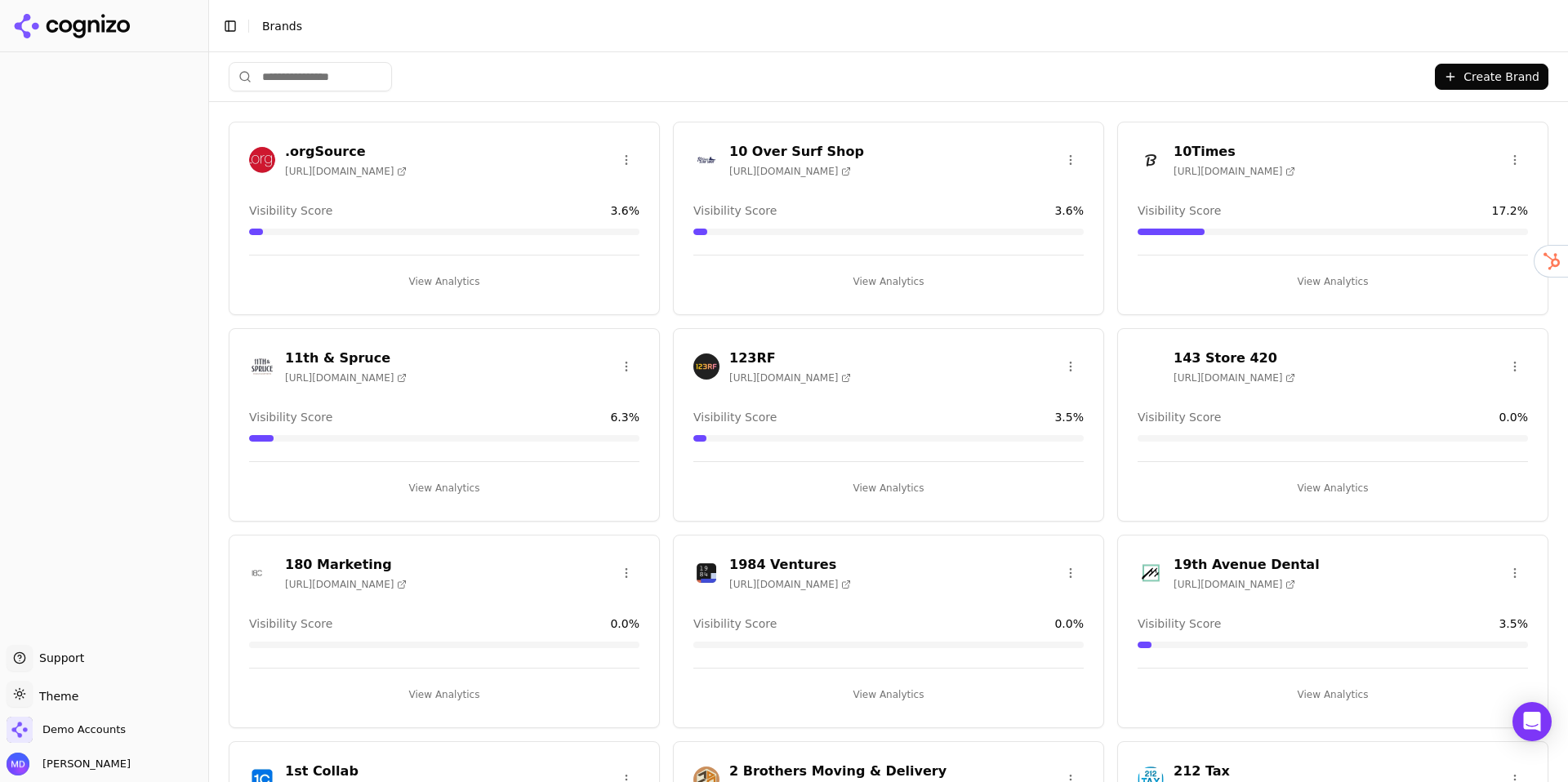
click at [361, 83] on input "search" at bounding box center [310, 76] width 163 height 29
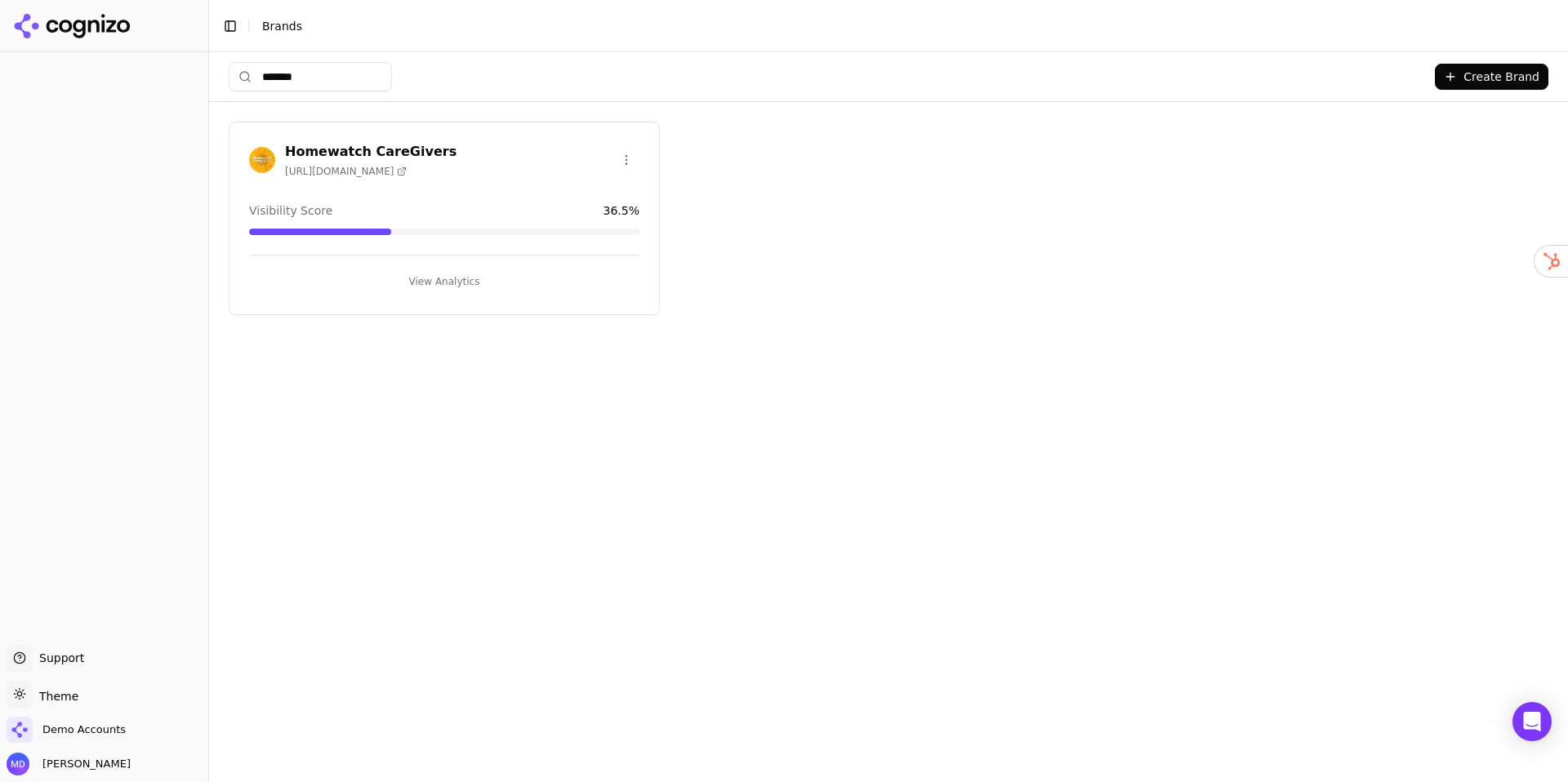
type input "*******"
click at [423, 271] on button "View Analytics" at bounding box center [444, 282] width 391 height 26
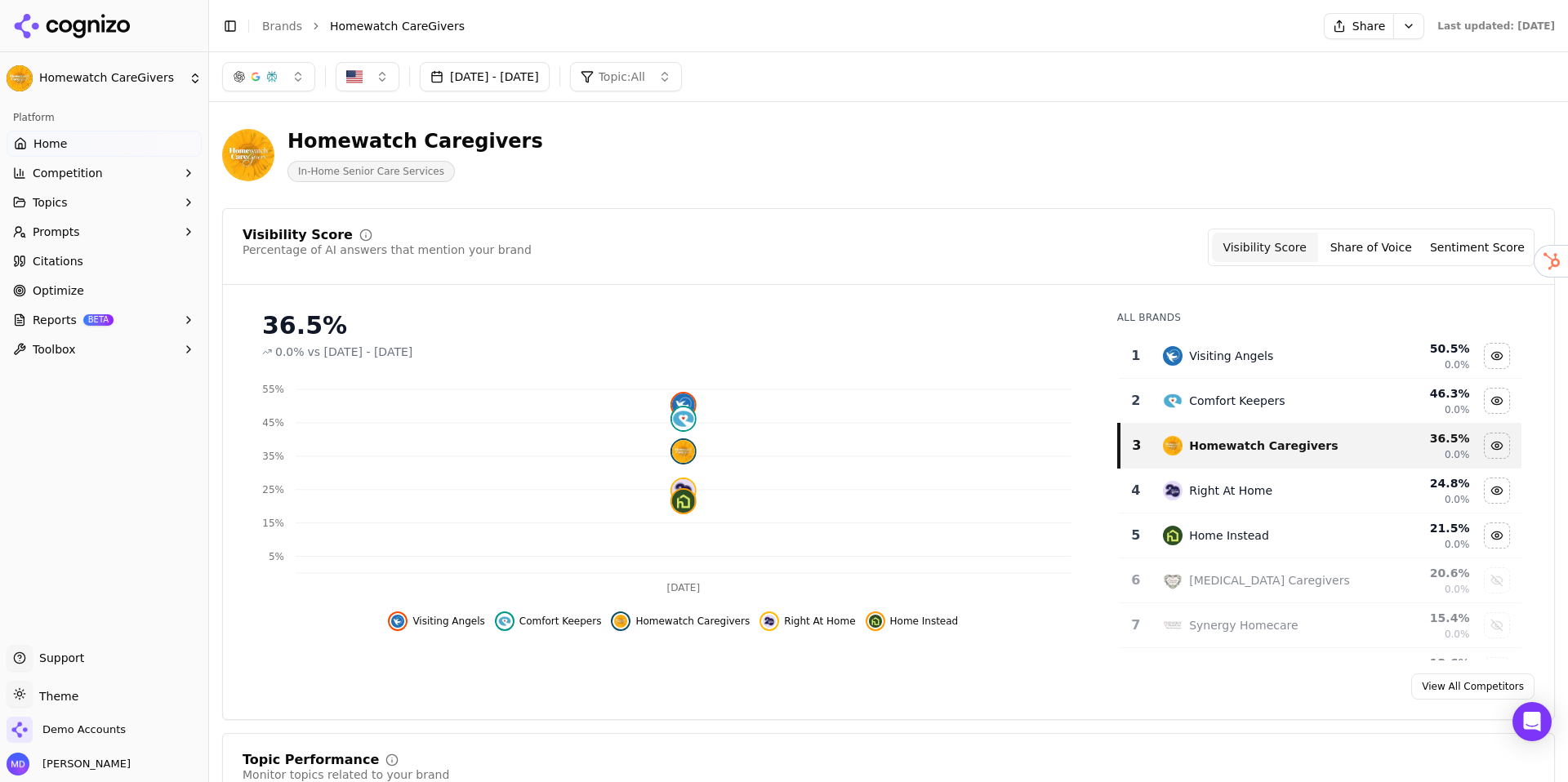
click at [109, 316] on span "BETA" at bounding box center [97, 320] width 30 height 12
click at [104, 347] on span "PDF" at bounding box center [104, 346] width 142 height 16
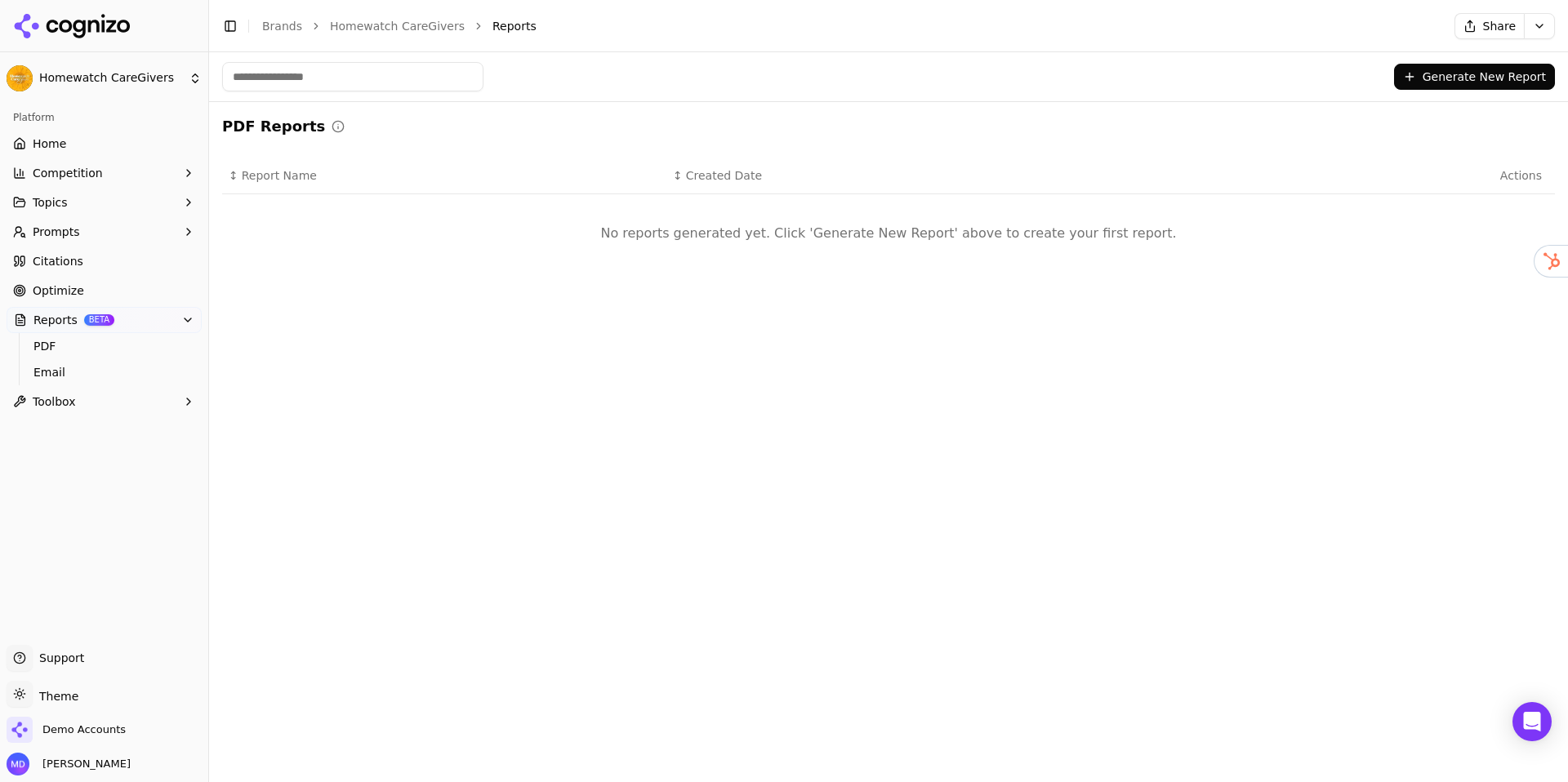
click at [1407, 79] on button "Generate New Report" at bounding box center [1474, 76] width 161 height 26
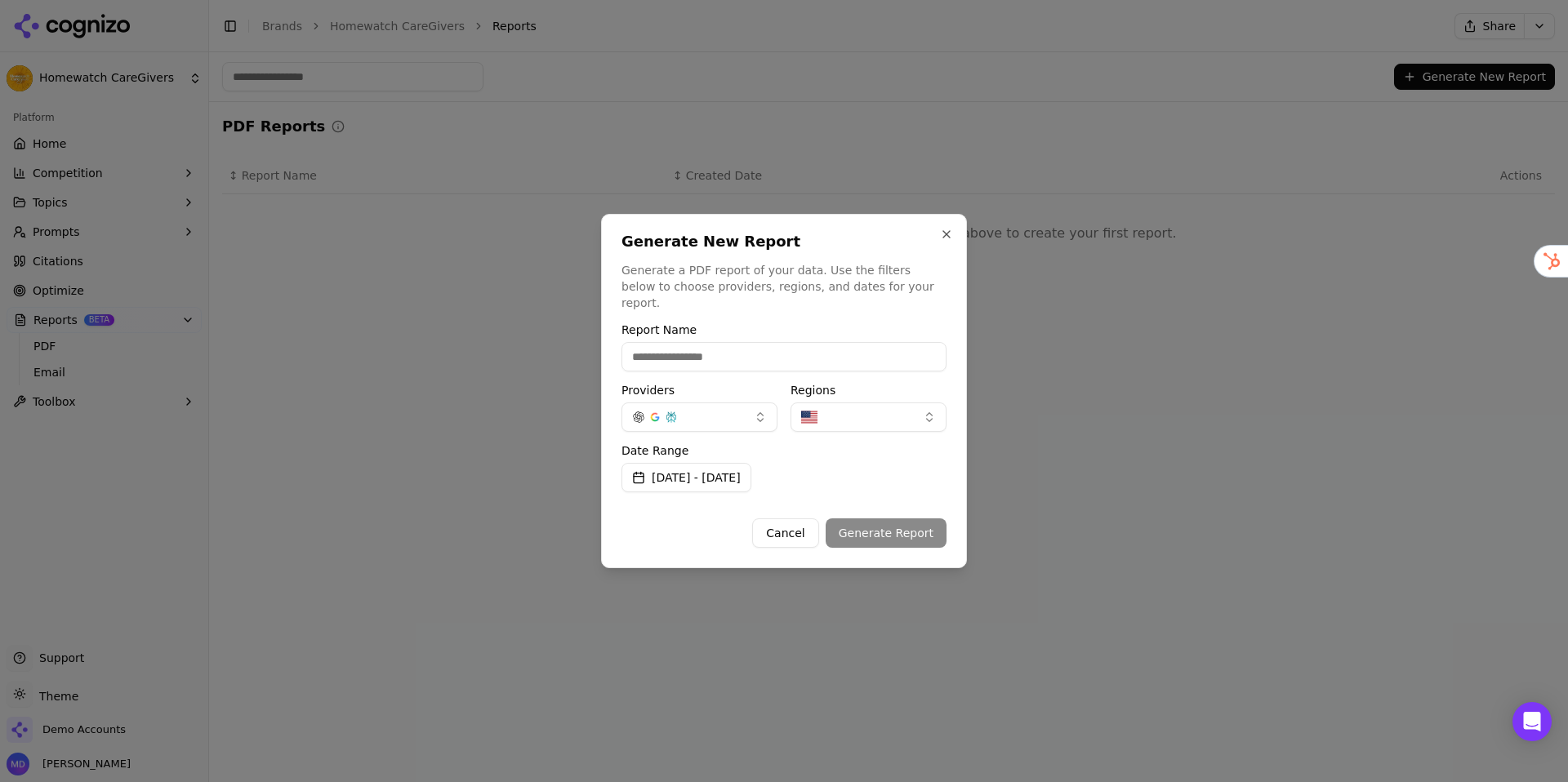
click at [849, 364] on div "Report Name Providers Regions Date Range Sep 15, 2025 - Oct 15, 2025 Cancel Gen…" at bounding box center [784, 436] width 325 height 224
click at [846, 355] on input "Report Name" at bounding box center [784, 357] width 325 height 29
type input "**********"
click at [873, 522] on button "Generate Report" at bounding box center [885, 533] width 121 height 29
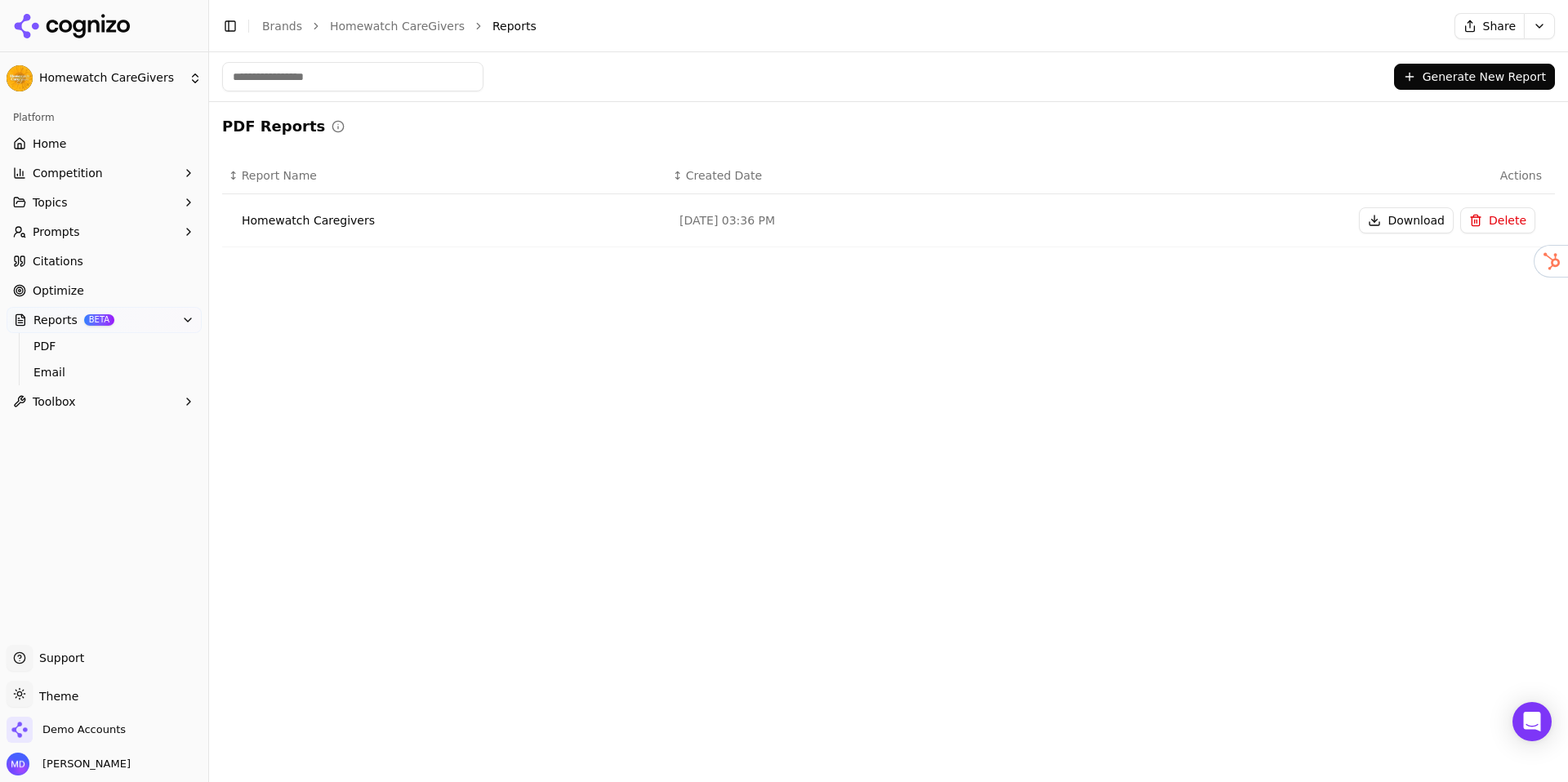
click at [1399, 222] on button "Download" at bounding box center [1406, 220] width 95 height 26
click at [276, 19] on link "Brands" at bounding box center [283, 26] width 41 height 13
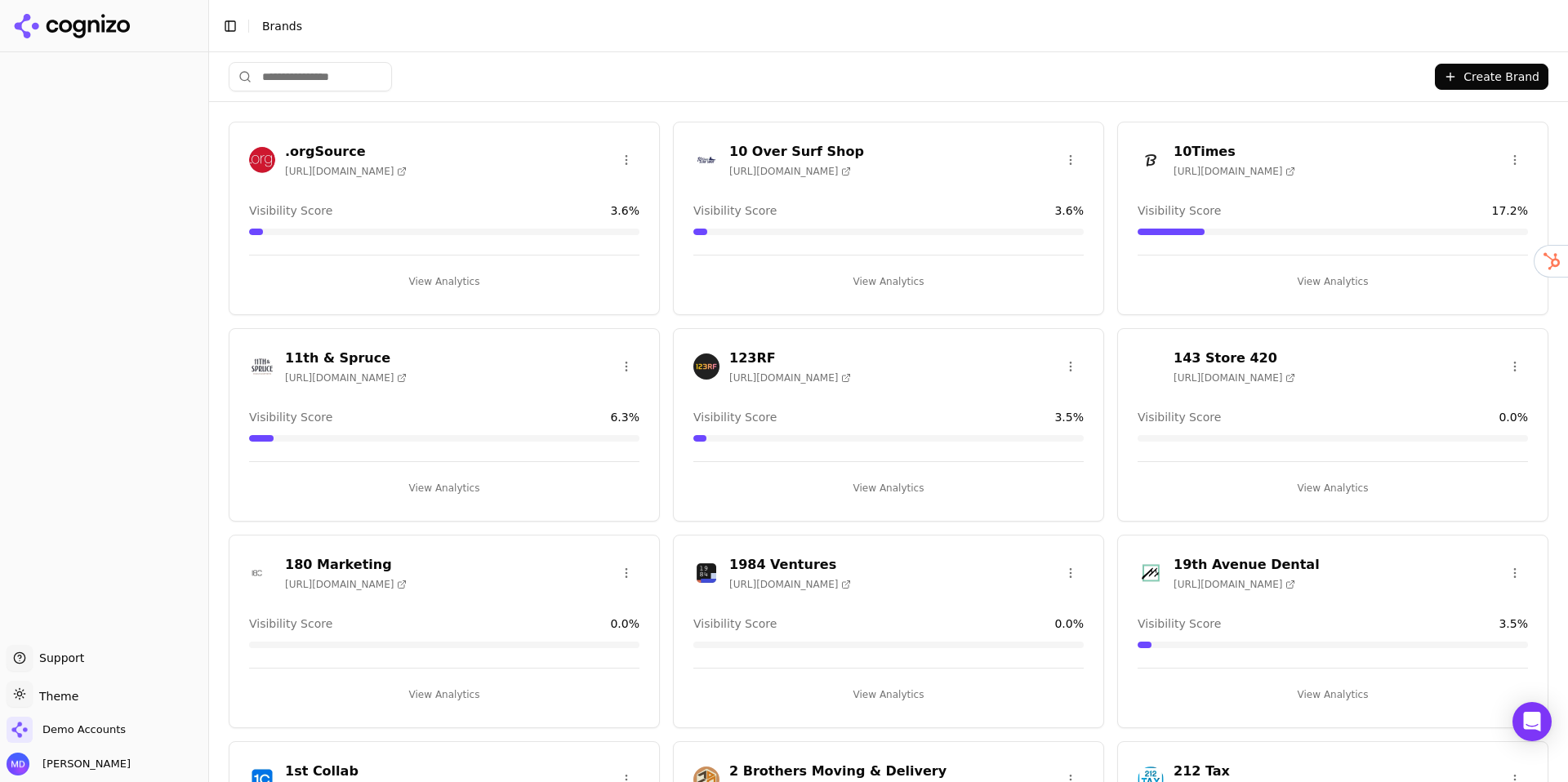
click at [284, 75] on input "search" at bounding box center [310, 76] width 163 height 29
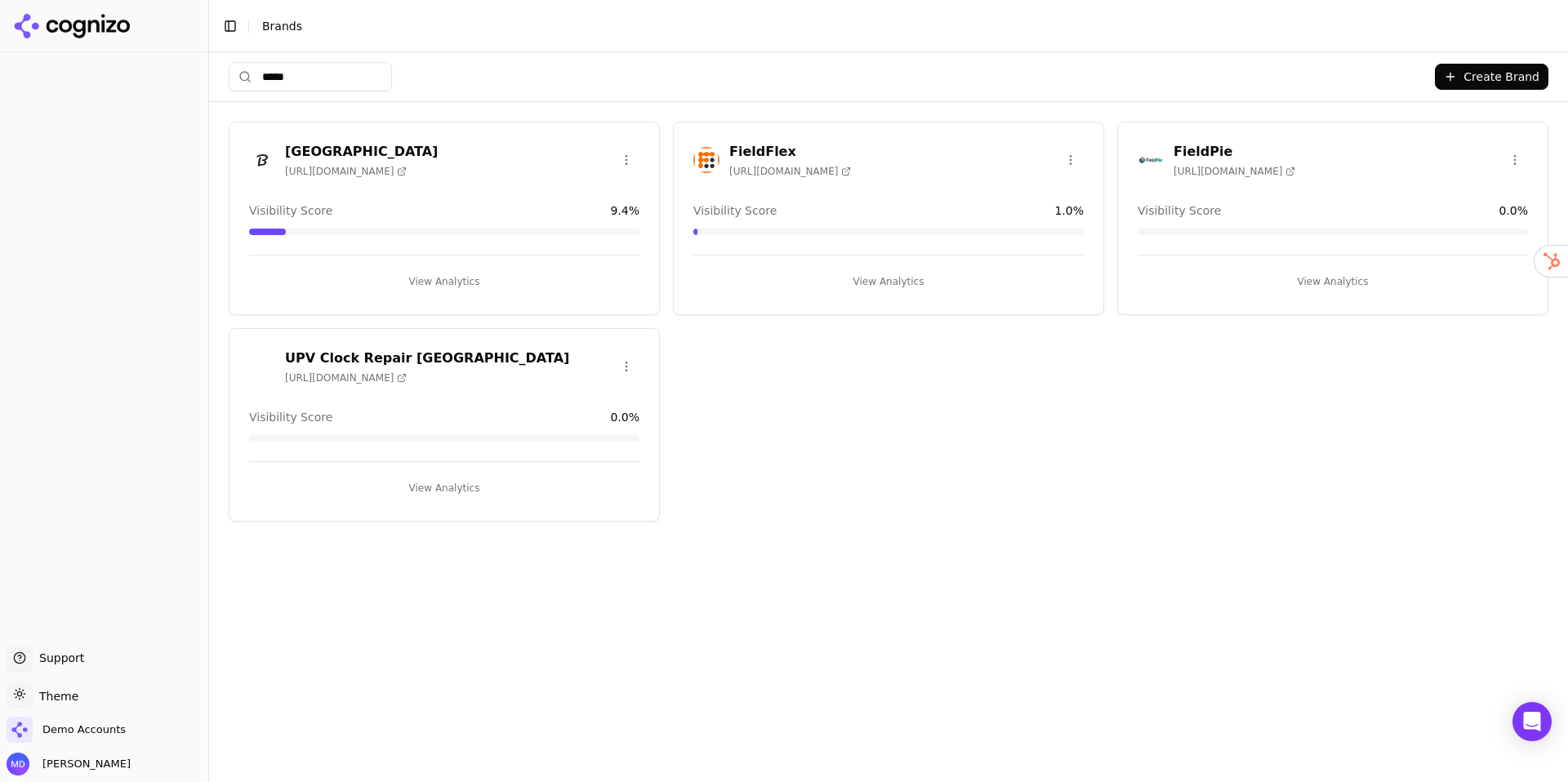
type input "*****"
click at [1338, 276] on button "View Analytics" at bounding box center [1333, 282] width 391 height 26
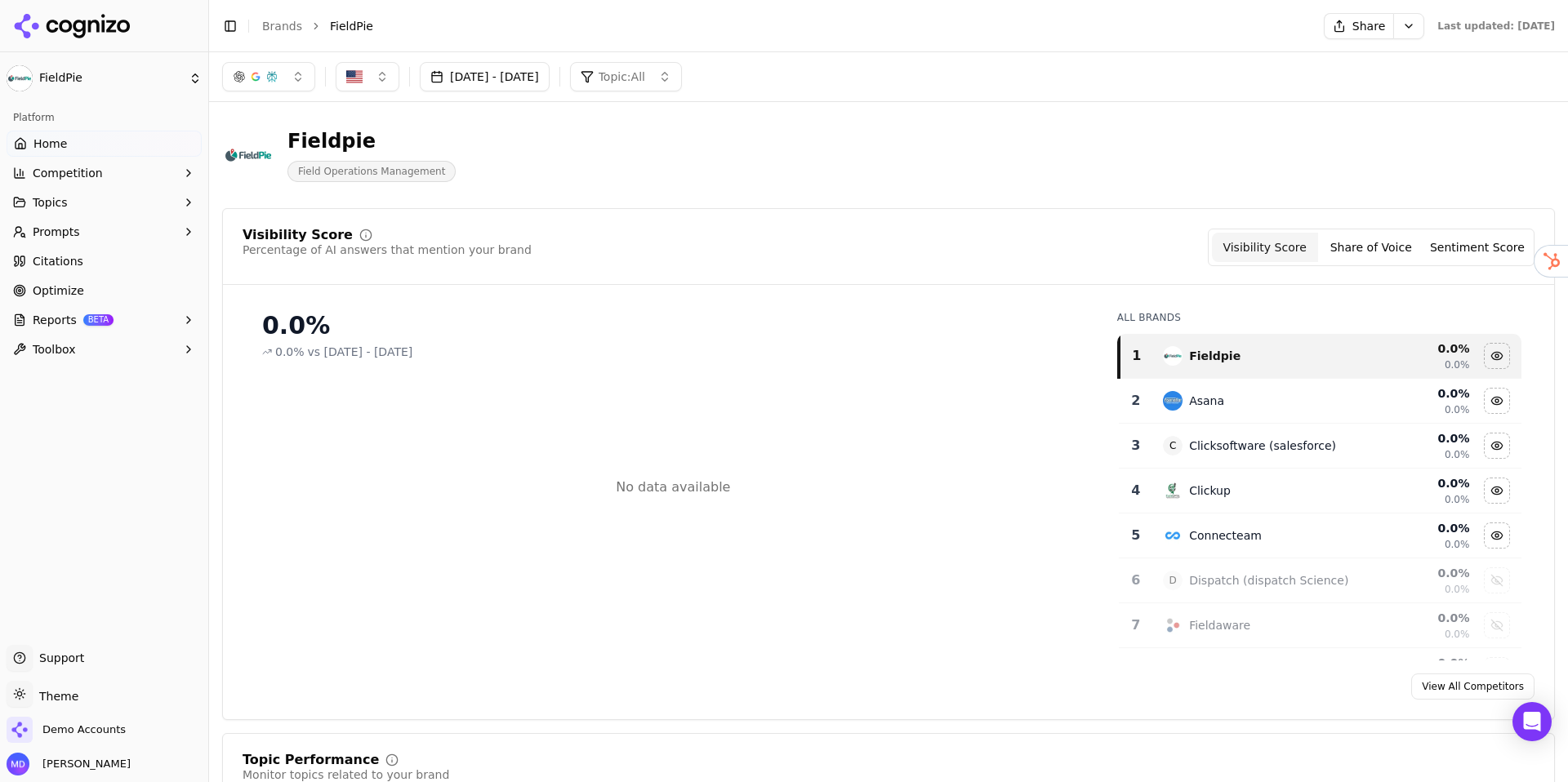
click at [125, 284] on link "Optimize" at bounding box center [104, 290] width 195 height 26
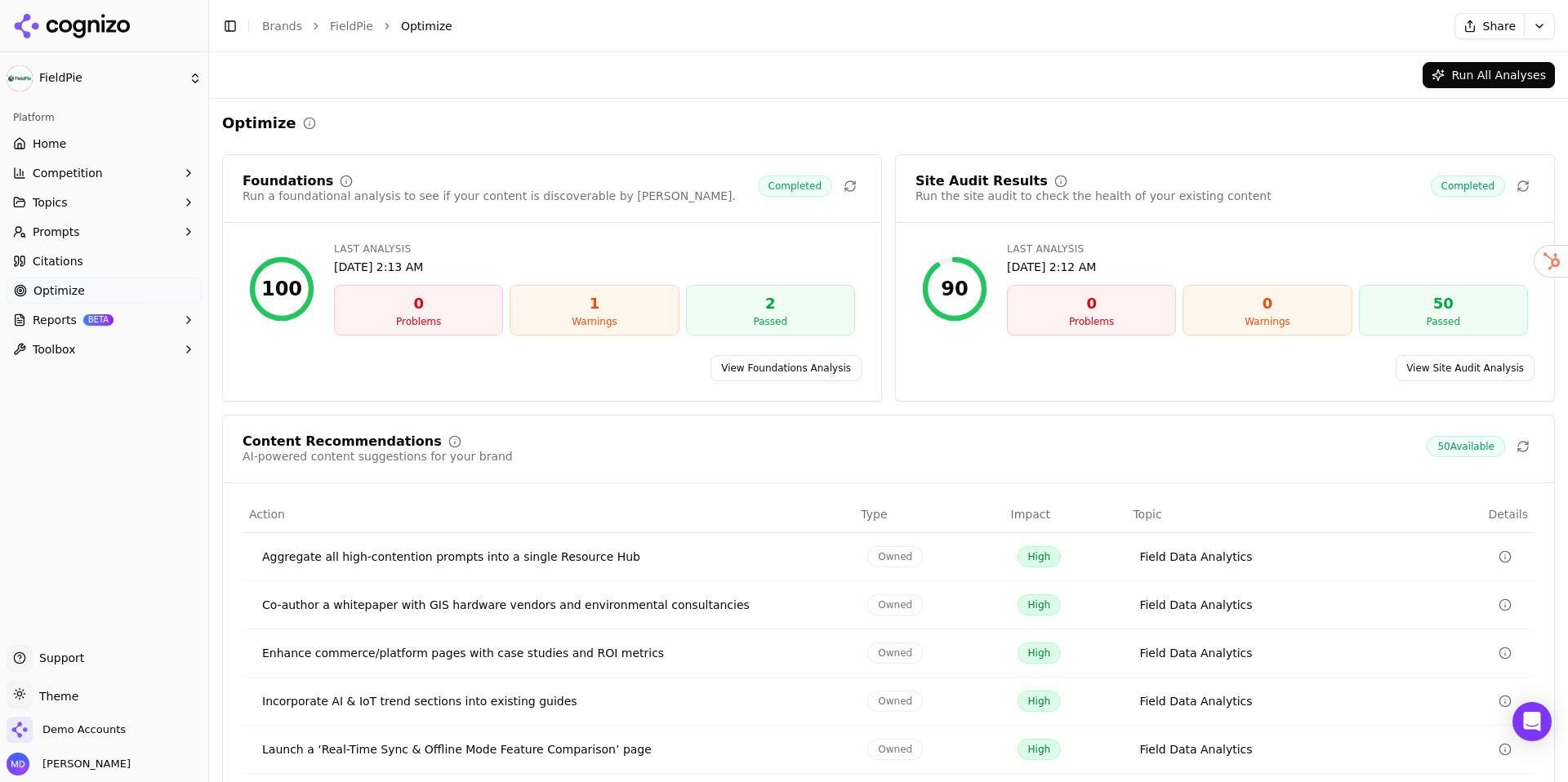
click at [41, 134] on link "Home" at bounding box center [104, 144] width 195 height 26
